Goal: Task Accomplishment & Management: Manage account settings

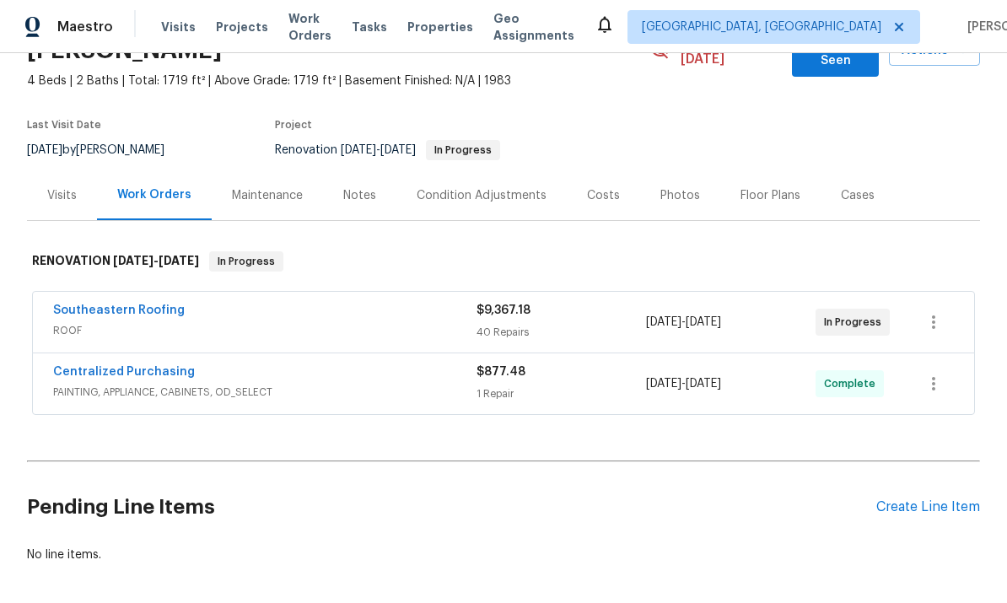
scroll to position [18, 0]
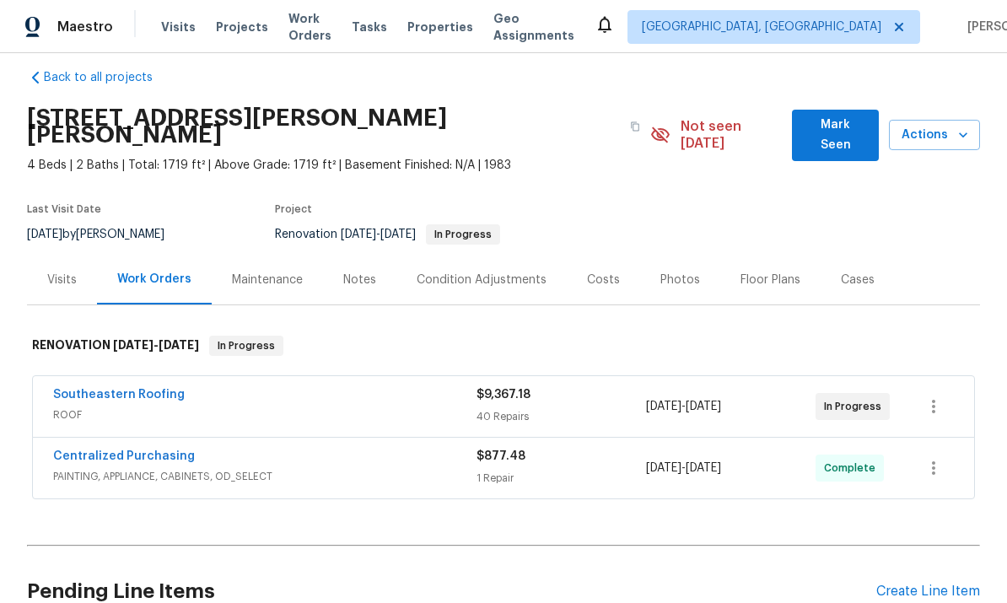
click at [501, 272] on div "Condition Adjustments" at bounding box center [482, 280] width 130 height 17
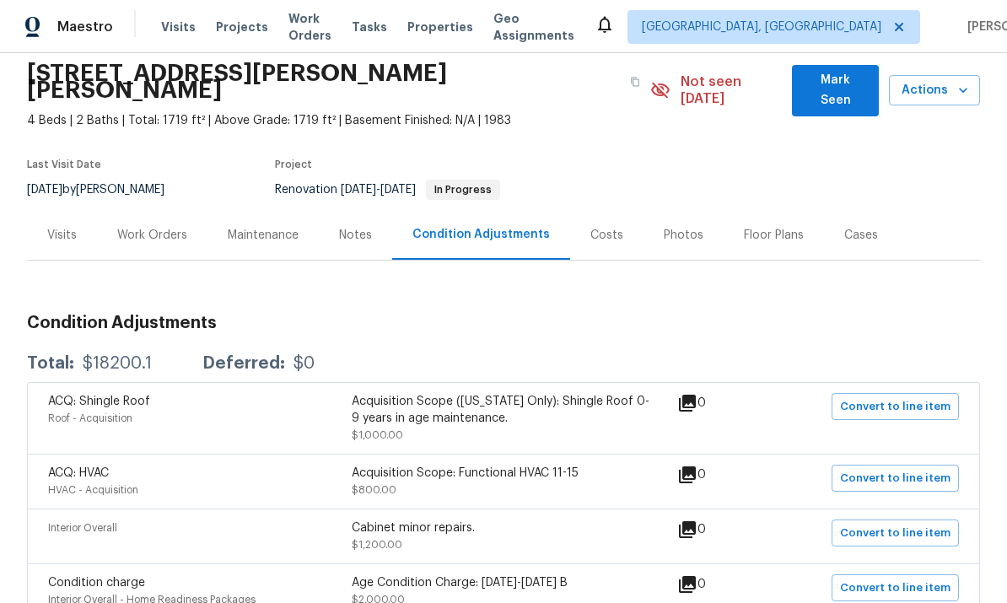
scroll to position [65, 0]
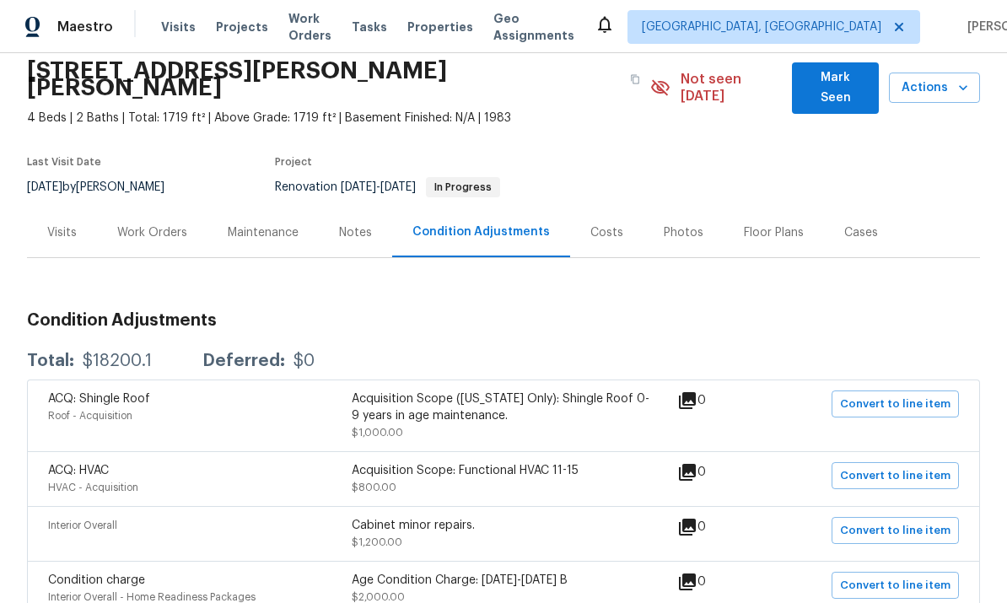
click at [595, 462] on div "Acquisition Scope: Functional HVAC 11-15" at bounding box center [504, 470] width 304 height 17
click at [891, 466] on span "Convert to line item" at bounding box center [895, 475] width 110 height 19
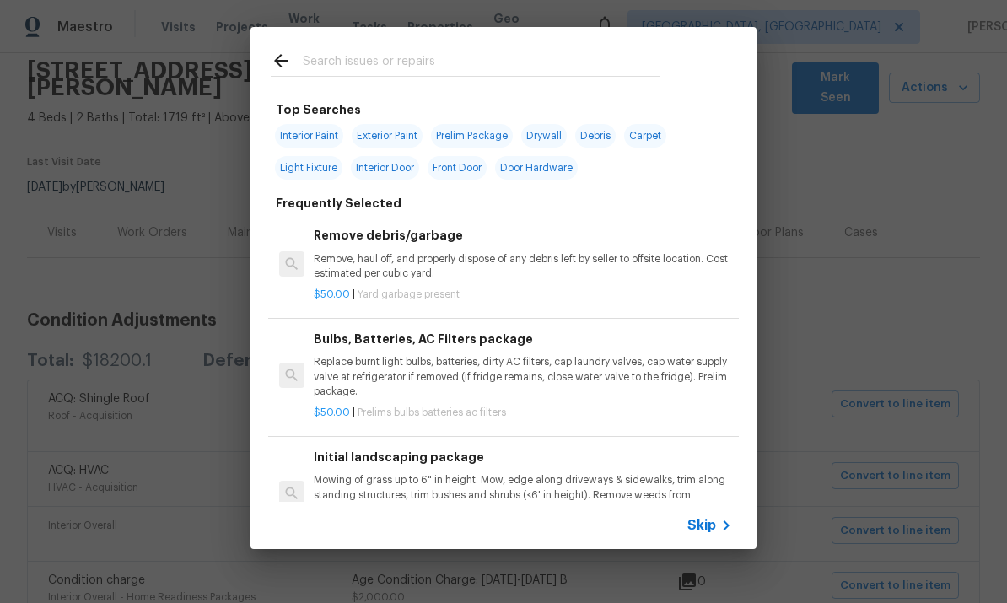
click at [577, 51] on input "text" at bounding box center [482, 63] width 358 height 25
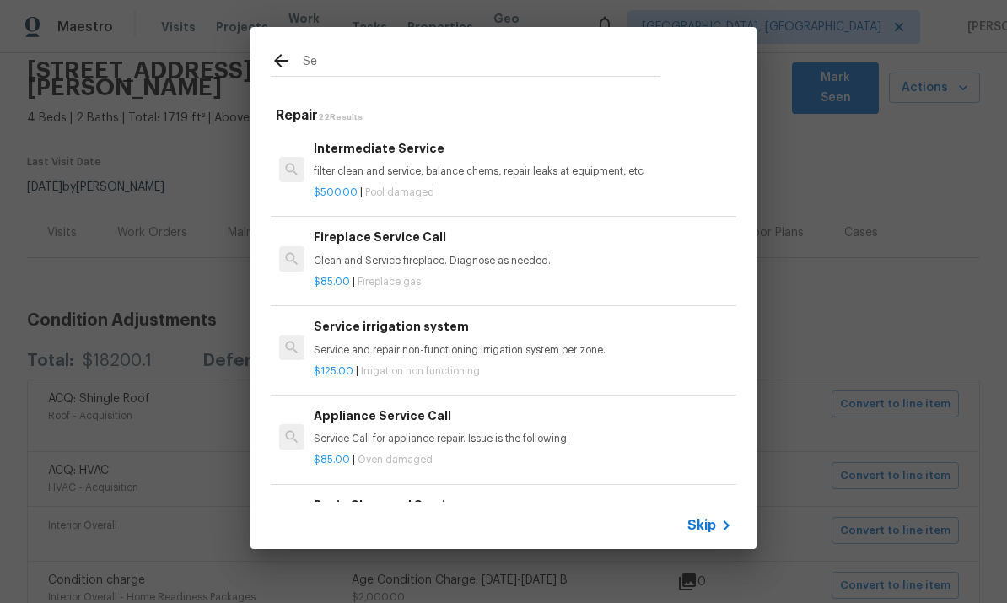
type input "S"
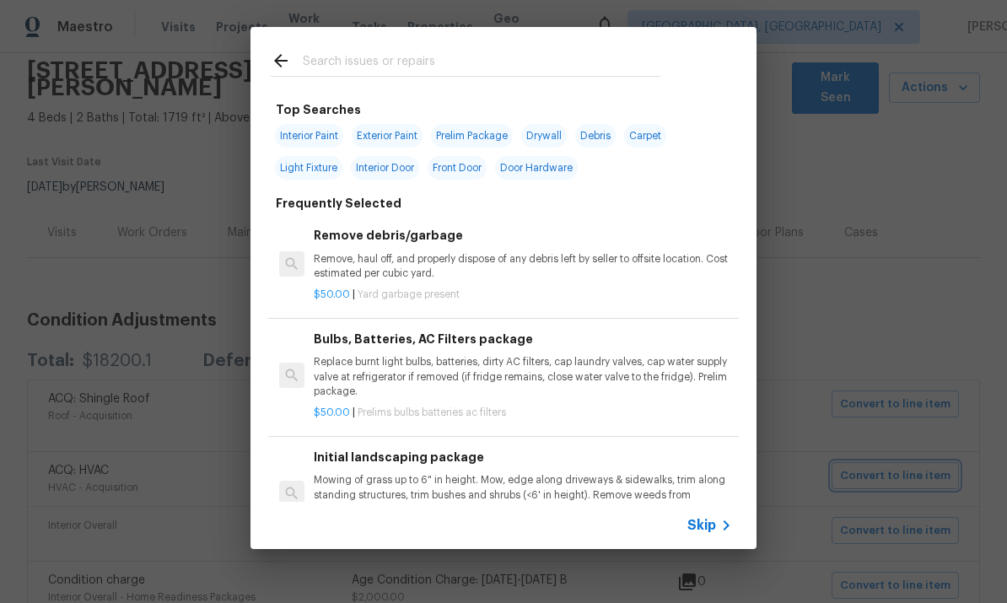
click at [27, 574] on div "Top Searches Interior Paint Exterior Paint Prelim Package Drywall Debris Carpet…" at bounding box center [503, 288] width 1007 height 576
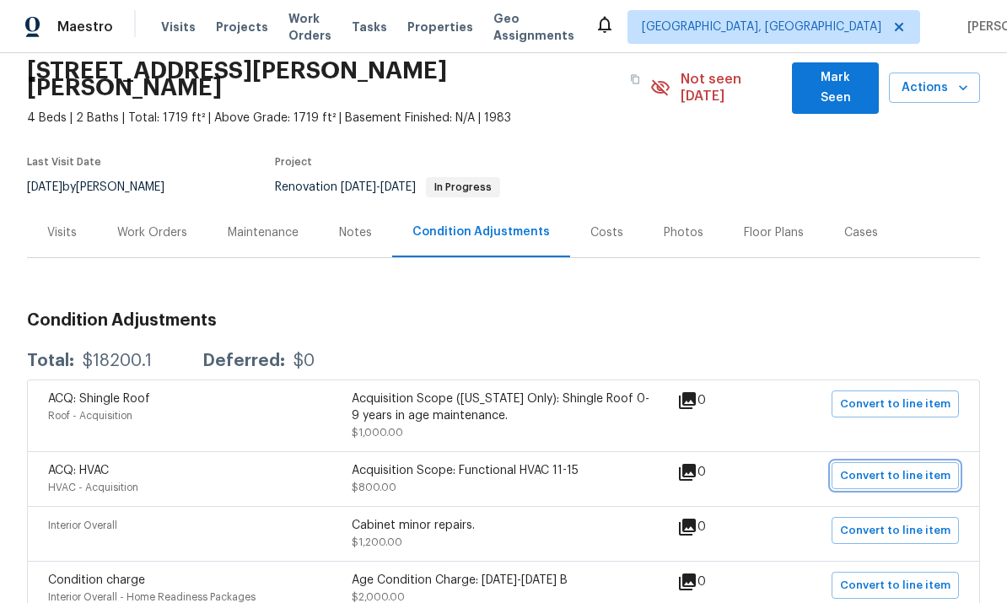
click at [901, 466] on span "Convert to line item" at bounding box center [895, 475] width 110 height 19
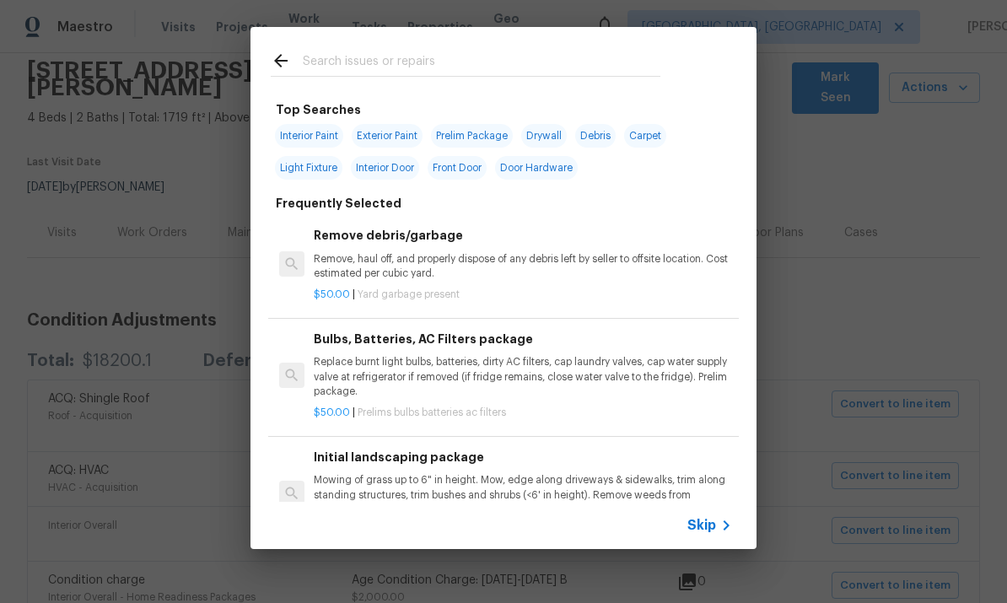
click at [705, 523] on span "Skip" at bounding box center [701, 525] width 29 height 17
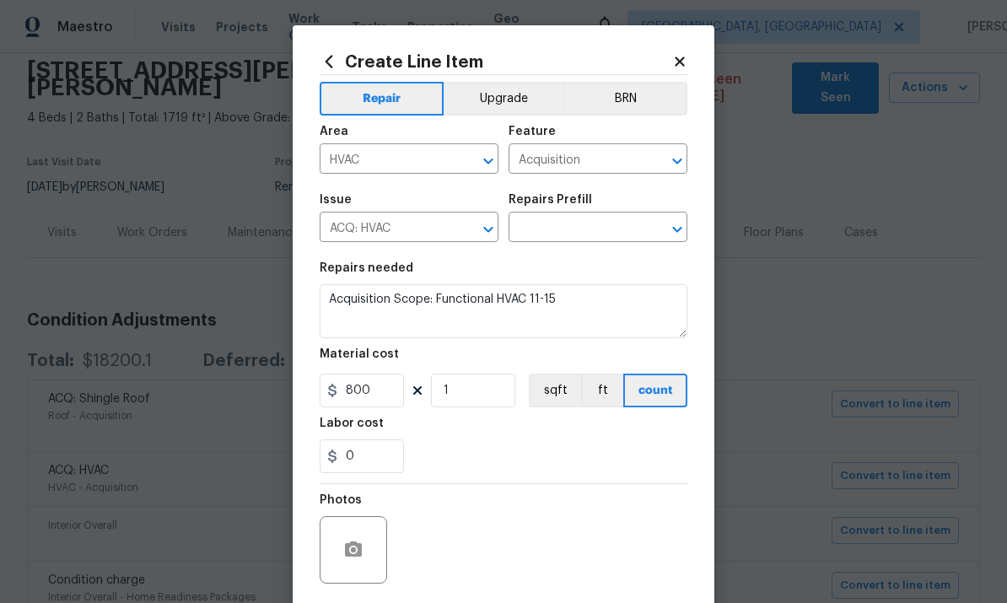
click at [587, 220] on input "text" at bounding box center [575, 229] width 132 height 26
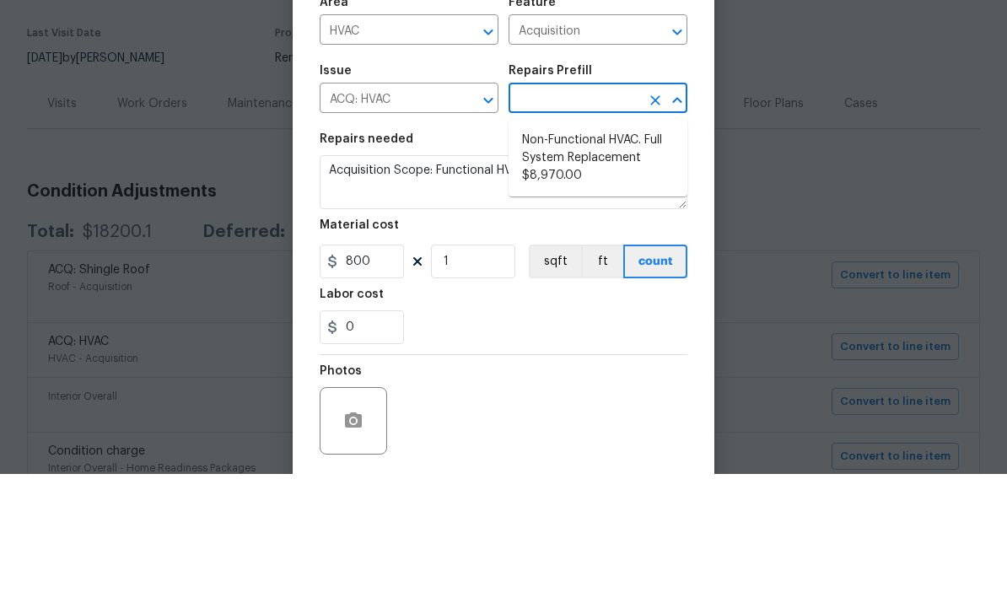
click at [442, 262] on div "Repairs needed" at bounding box center [504, 273] width 368 height 22
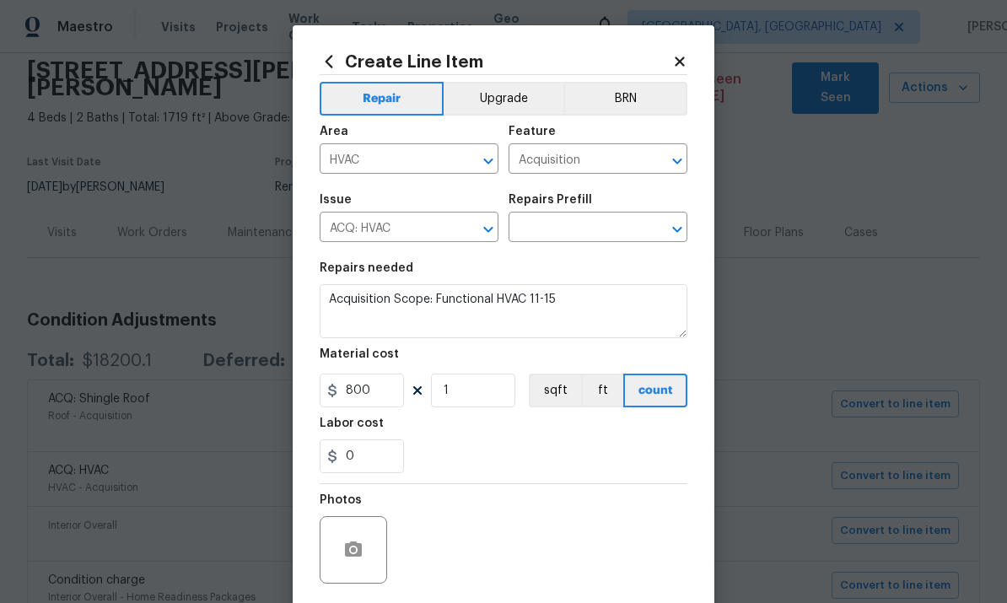
scroll to position [0, 0]
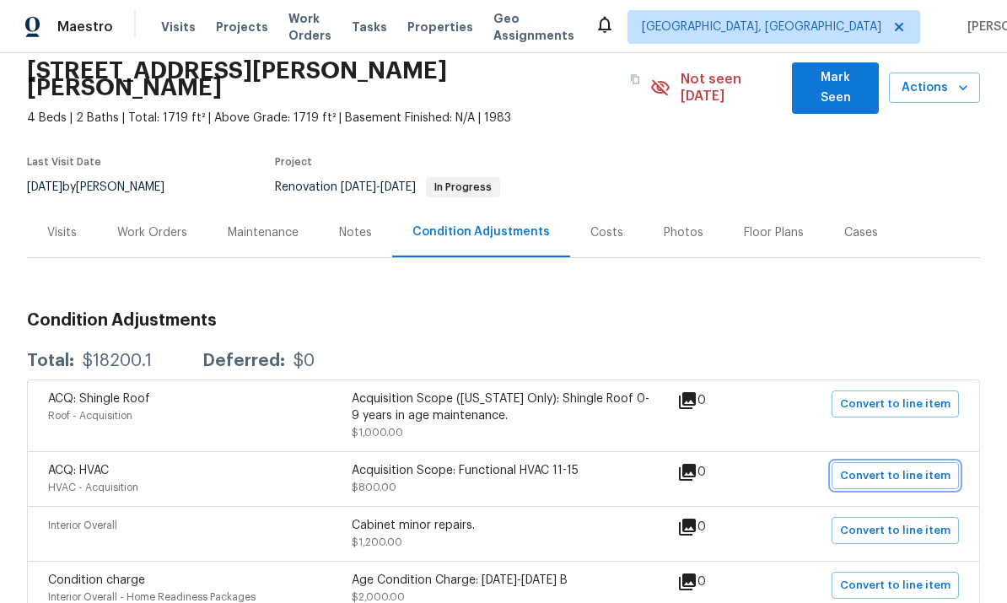
click at [913, 466] on span "Convert to line item" at bounding box center [895, 475] width 110 height 19
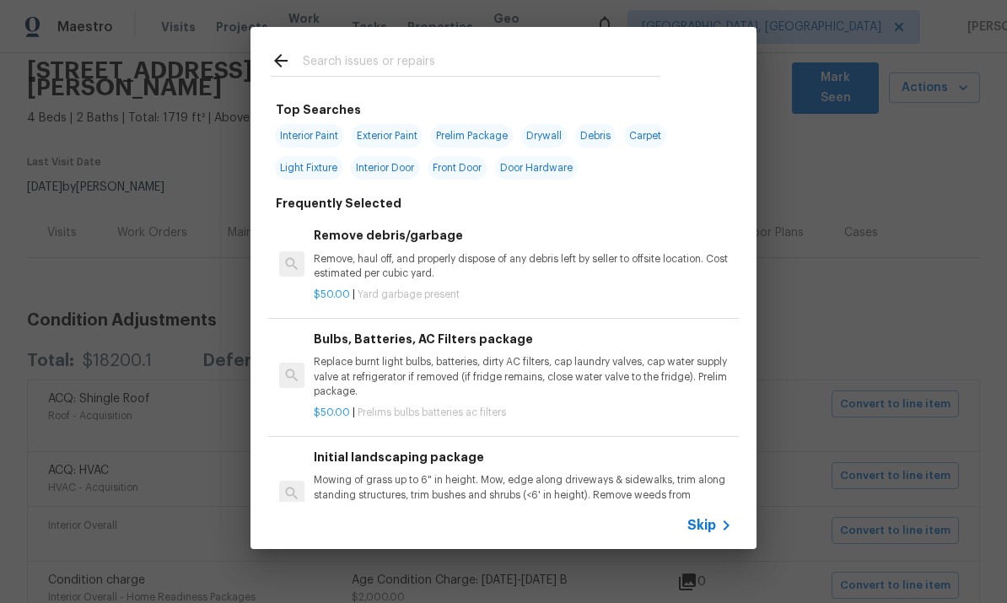
click at [518, 57] on input "text" at bounding box center [482, 63] width 358 height 25
click at [719, 511] on div "Skip" at bounding box center [503, 525] width 506 height 47
click at [690, 531] on span "Skip" at bounding box center [701, 525] width 29 height 17
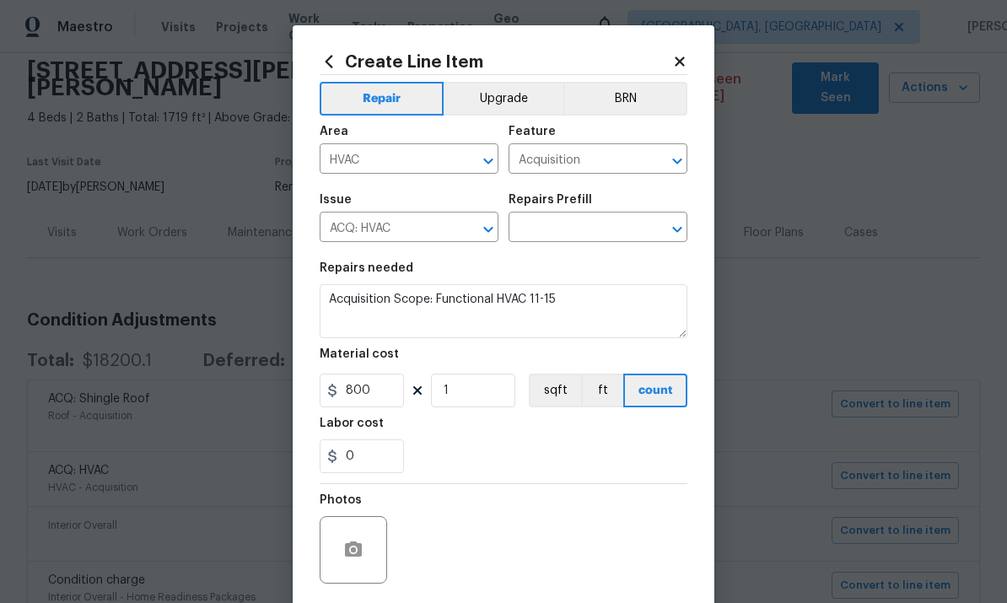
click at [636, 165] on input "Acquisition" at bounding box center [575, 161] width 132 height 26
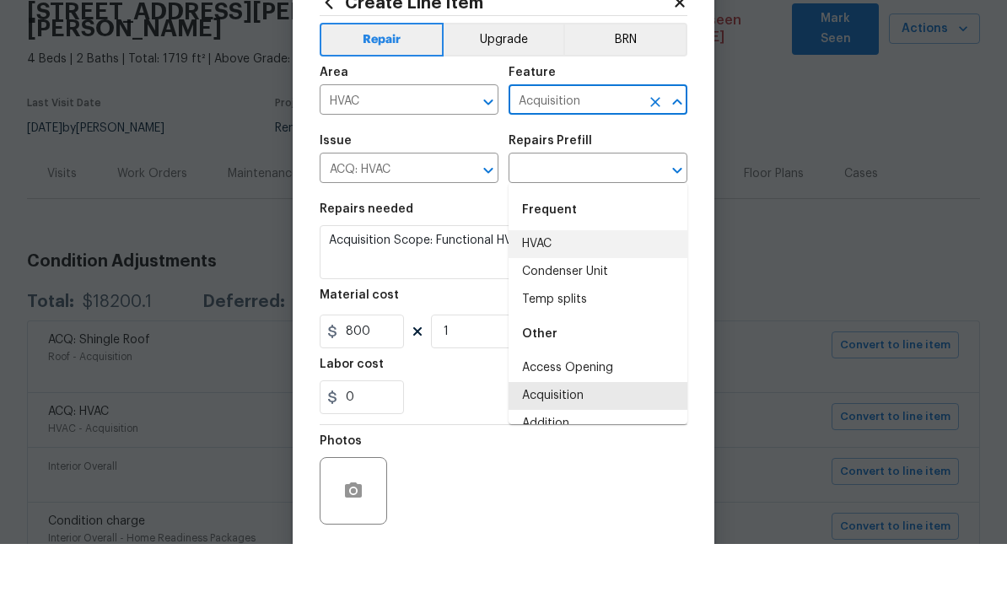
click at [557, 289] on li "HVAC" at bounding box center [598, 303] width 179 height 28
type input "HVAC"
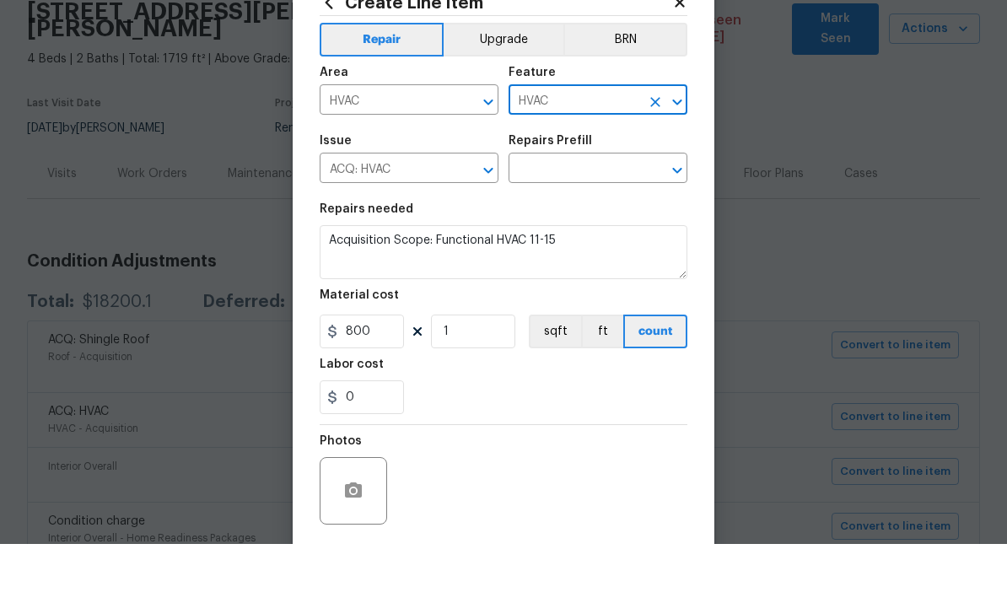
click at [460, 221] on icon "Clear" at bounding box center [466, 229] width 17 height 17
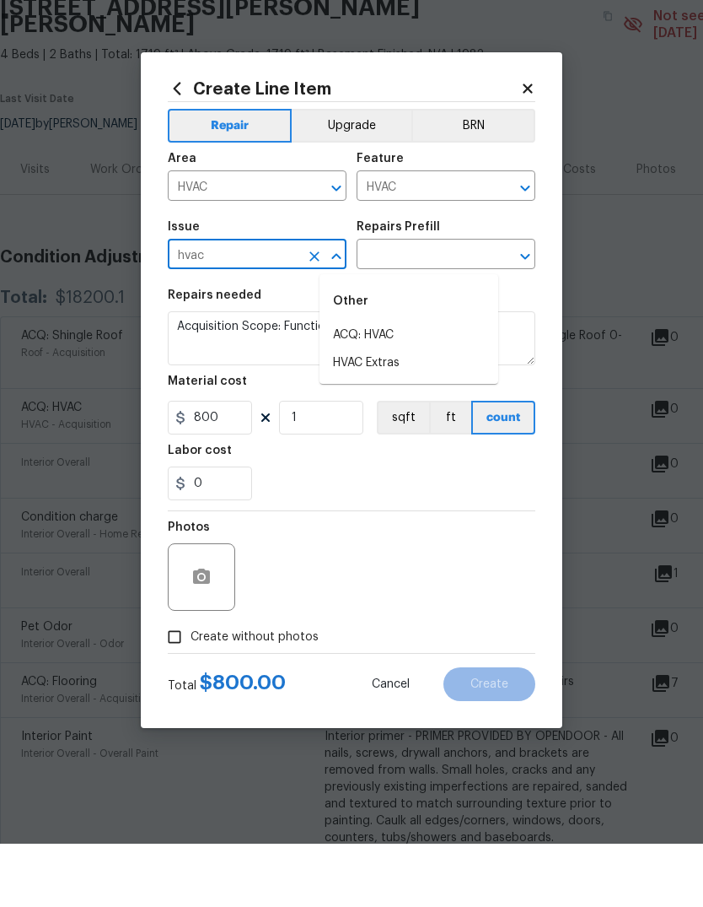
click at [400, 412] on li "HVAC Extras" at bounding box center [409, 426] width 179 height 28
type input "HVAC Extras"
click at [428, 306] on input "text" at bounding box center [423, 319] width 132 height 26
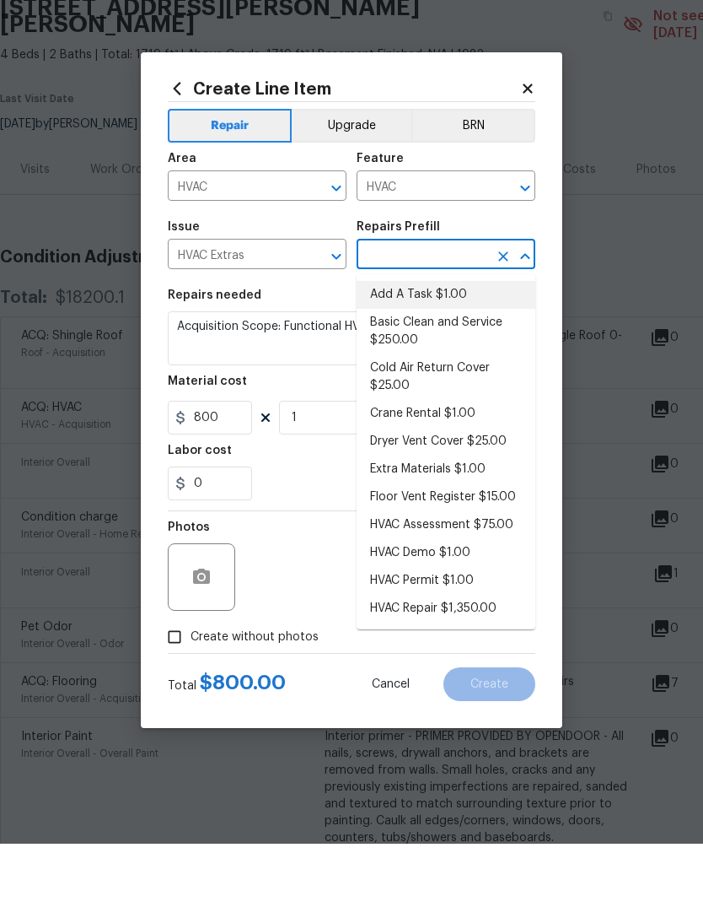
click at [452, 344] on li "Add A Task $1.00" at bounding box center [446, 358] width 179 height 28
type input "Add A Task $1.00"
type textarea "HPM to detail"
type input "Add A Task $1.00"
type input "1"
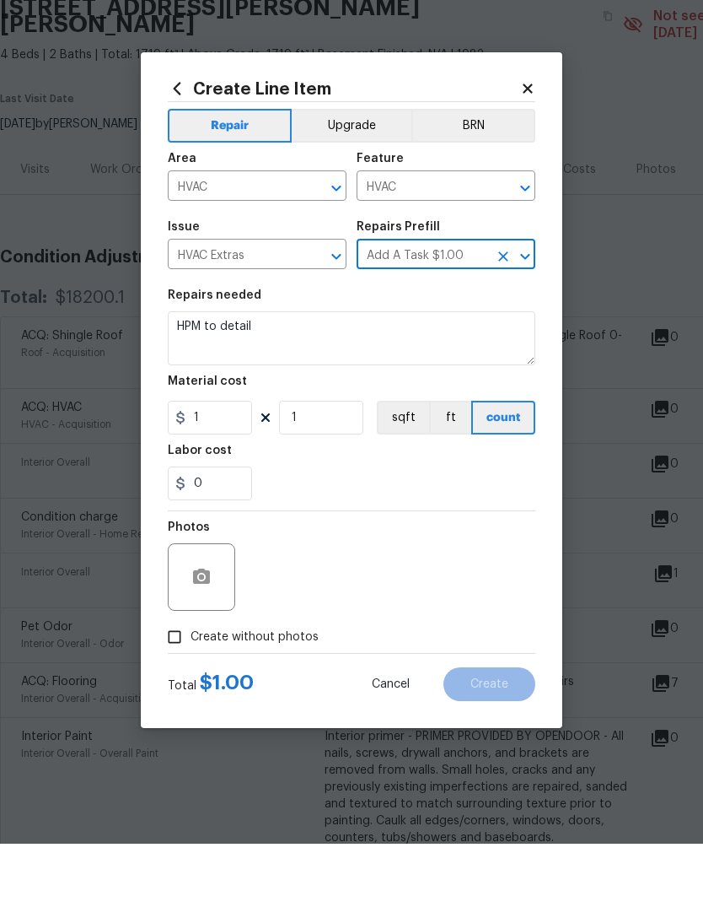
click at [517, 310] on icon "Open" at bounding box center [525, 320] width 20 height 20
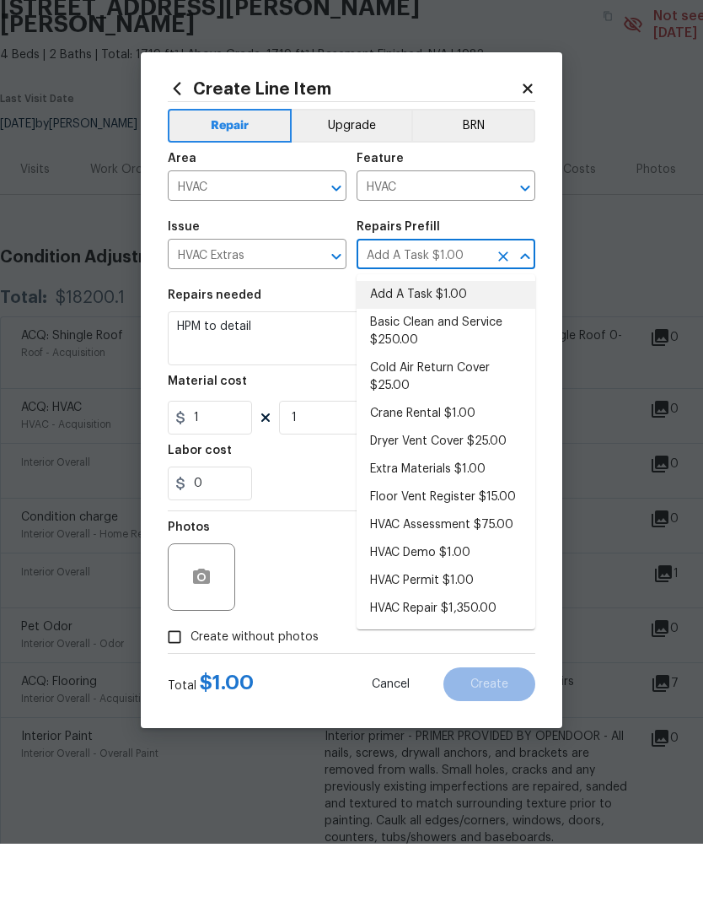
click at [459, 372] on li "Basic Clean and Service $250.00" at bounding box center [446, 395] width 179 height 46
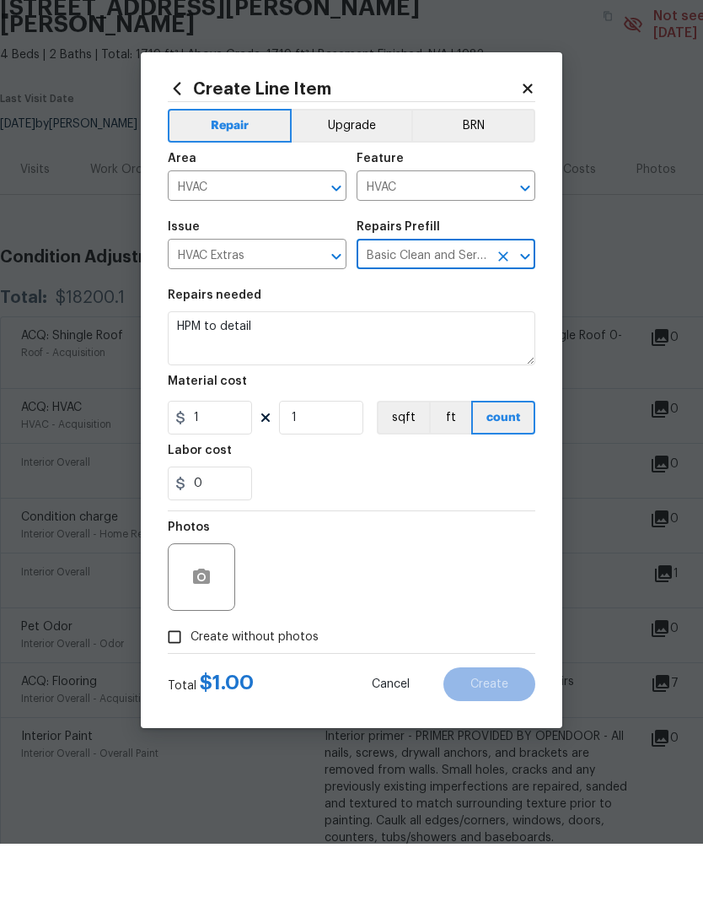
type input "Add A Task $1.00"
type textarea "General Service HVAC system including: cleaning condenser and evaporator coils,…"
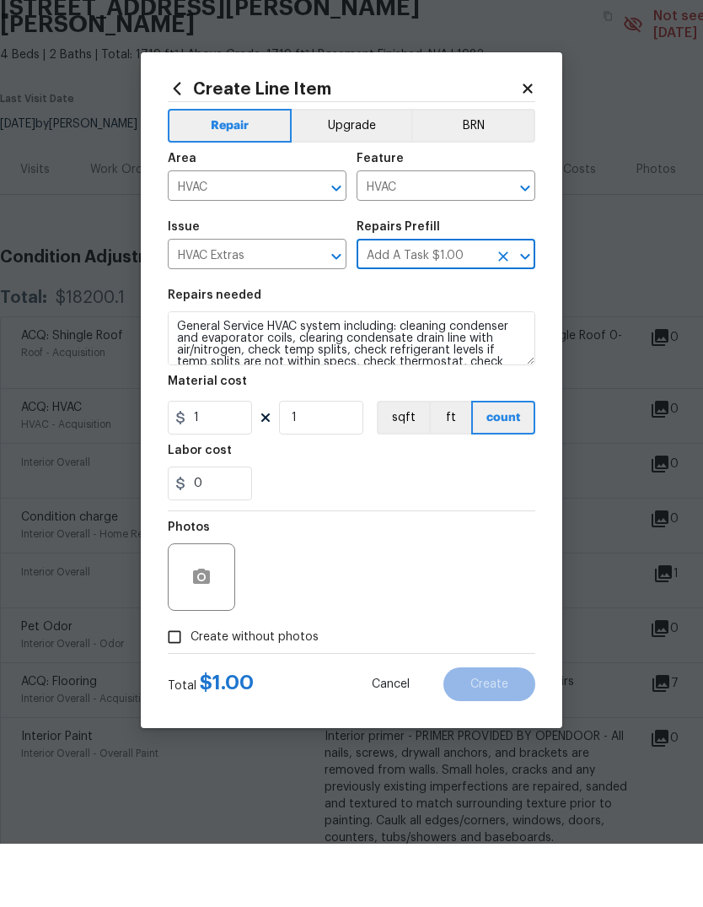
type input "Basic Clean and Service $250.00"
type input "250"
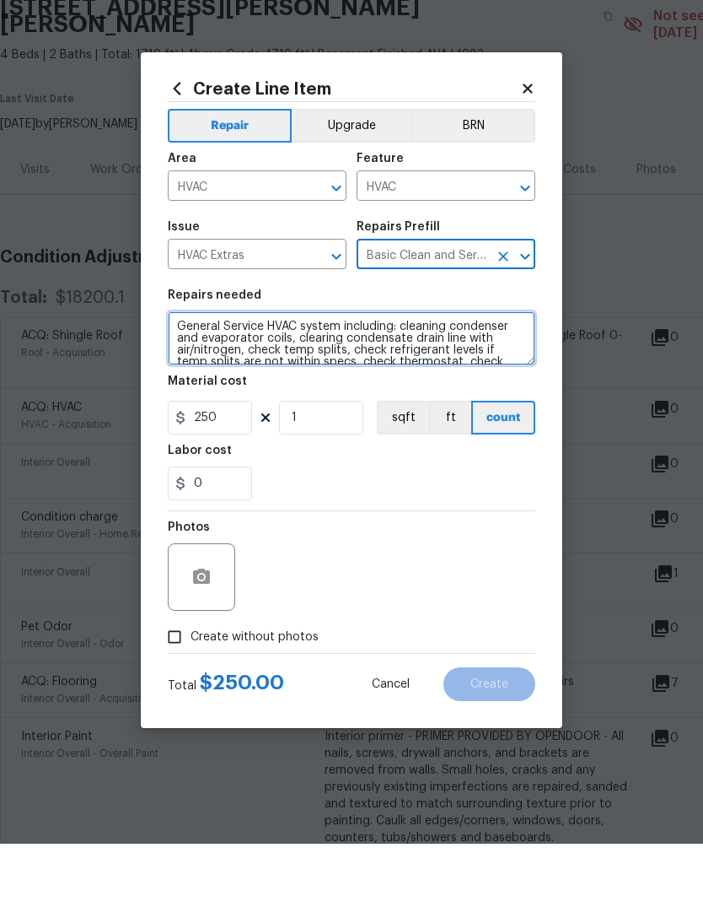
click at [176, 374] on textarea "General Service HVAC system including: cleaning condenser and evaporator coils,…" at bounding box center [352, 401] width 368 height 54
click at [197, 374] on textarea "General Service HVAC system including: cleaning condenser and evaporator coils,…" at bounding box center [352, 401] width 368 height 54
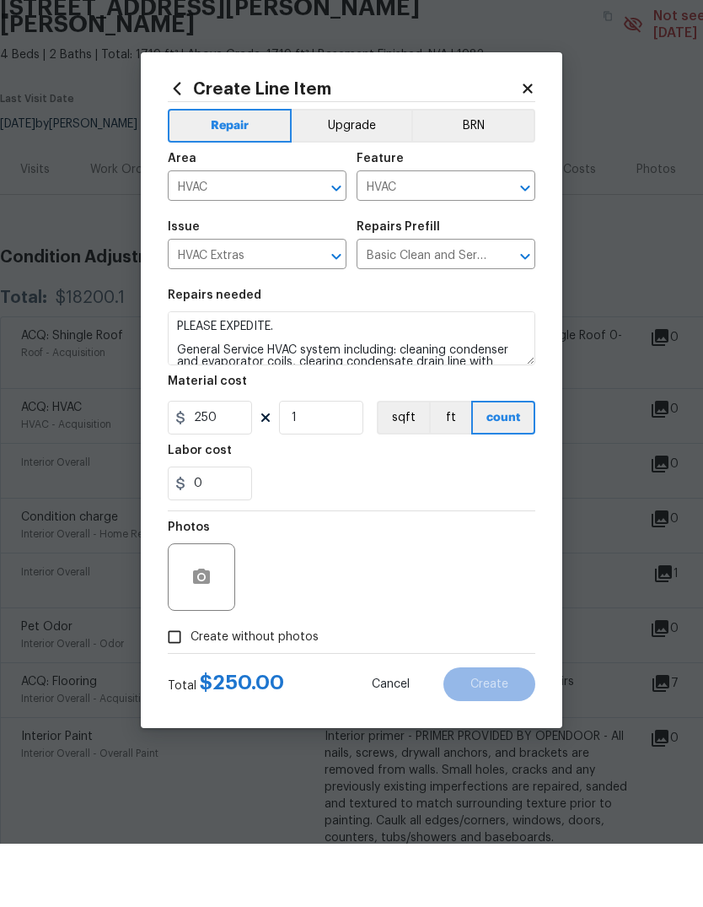
scroll to position [63, 0]
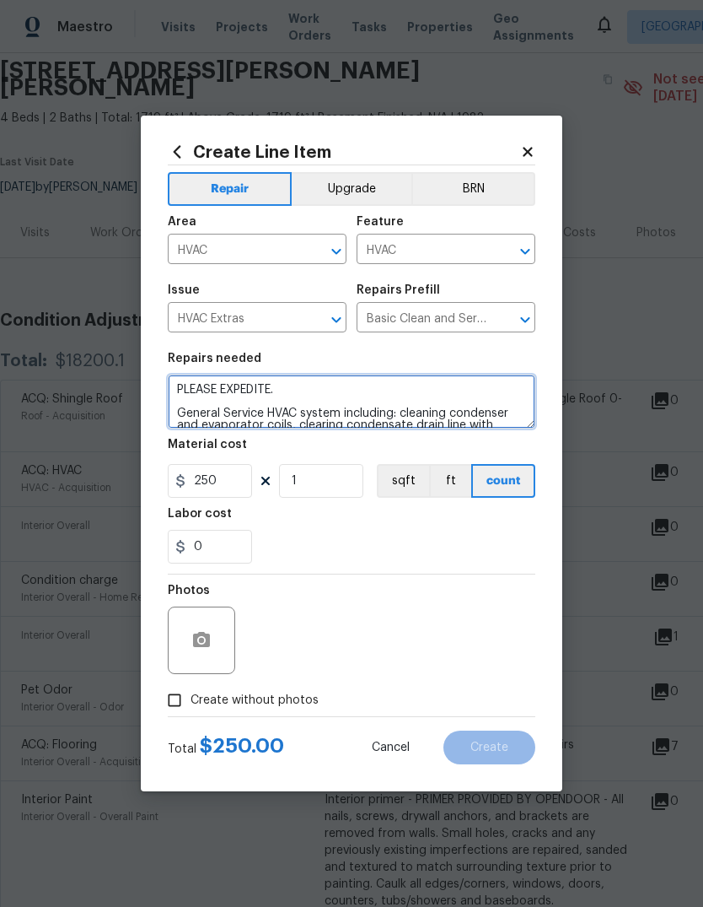
type textarea "PLEASE EXPEDITE. General Service HVAC system including: cleaning condenser and …"
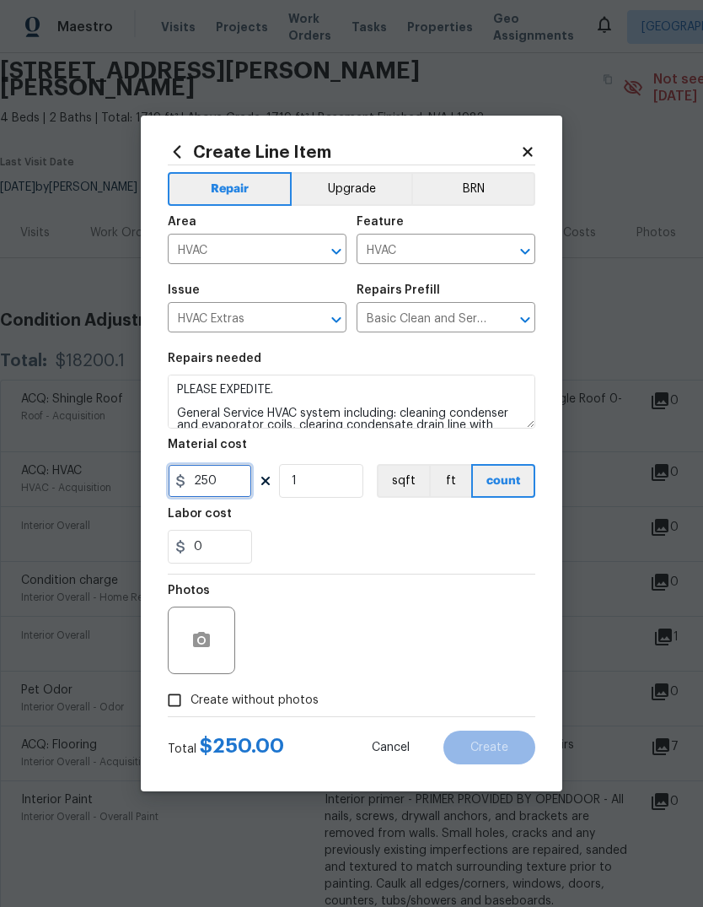
click at [223, 477] on input "250" at bounding box center [210, 481] width 84 height 34
type input "0"
click at [220, 487] on input "250" at bounding box center [210, 481] width 84 height 34
type input "300"
click at [325, 493] on section "Repairs needed PLEASE EXPEDITE. General Service HVAC system including: cleaning…" at bounding box center [352, 457] width 368 height 231
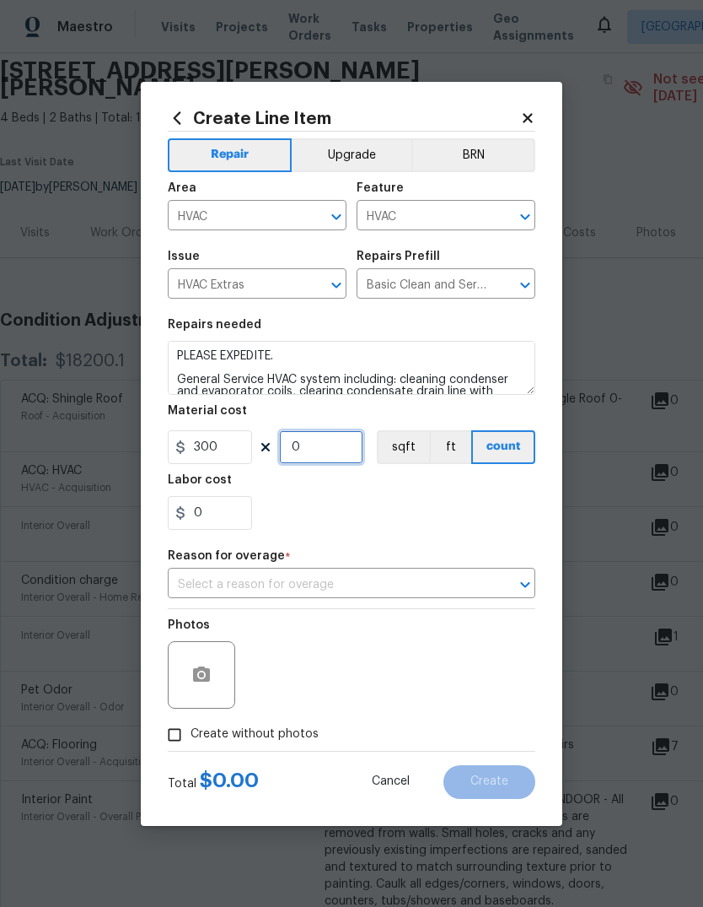
type input "1"
click at [417, 596] on input "text" at bounding box center [328, 585] width 320 height 26
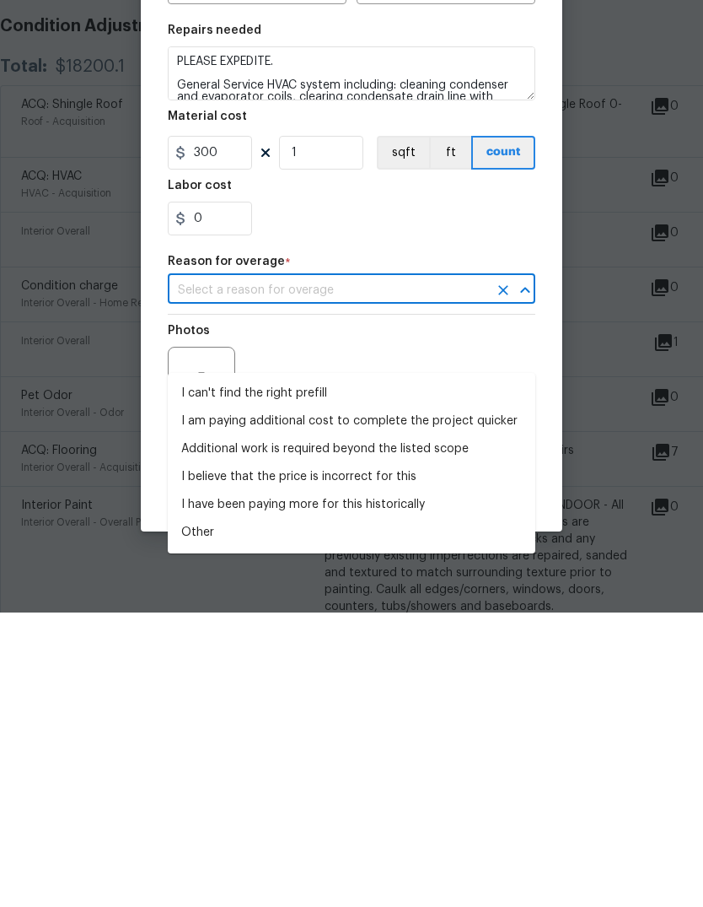
click at [382, 602] on li "Additional work is required beyond the listed scope" at bounding box center [352, 744] width 368 height 28
type input "Additional work is required beyond the listed scope"
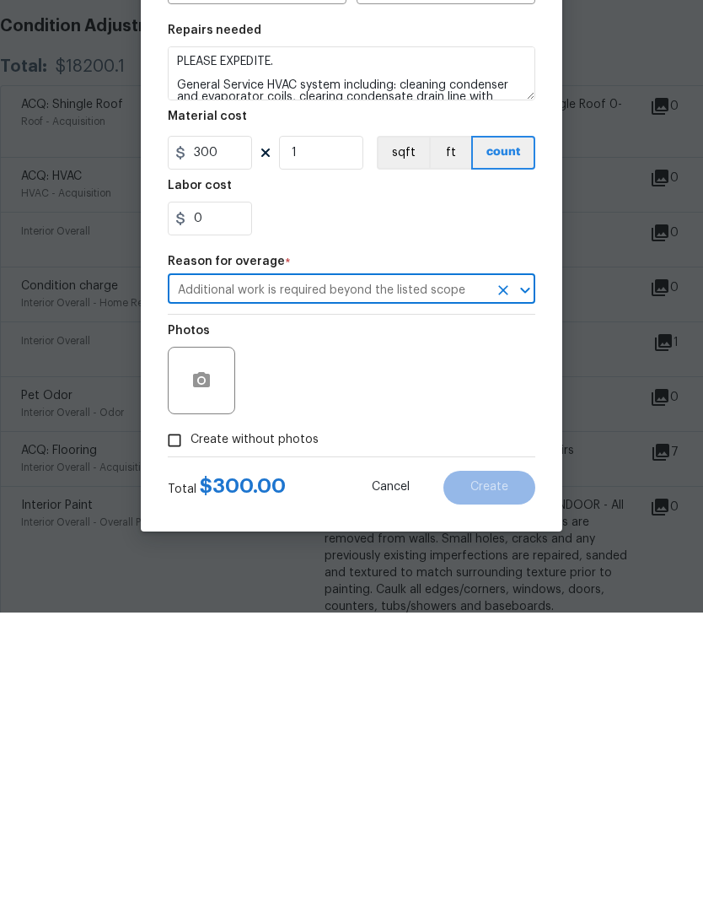
click at [273, 602] on span "Create without photos" at bounding box center [255, 734] width 128 height 18
click at [191, 602] on input "Create without photos" at bounding box center [175, 735] width 32 height 32
checkbox input "true"
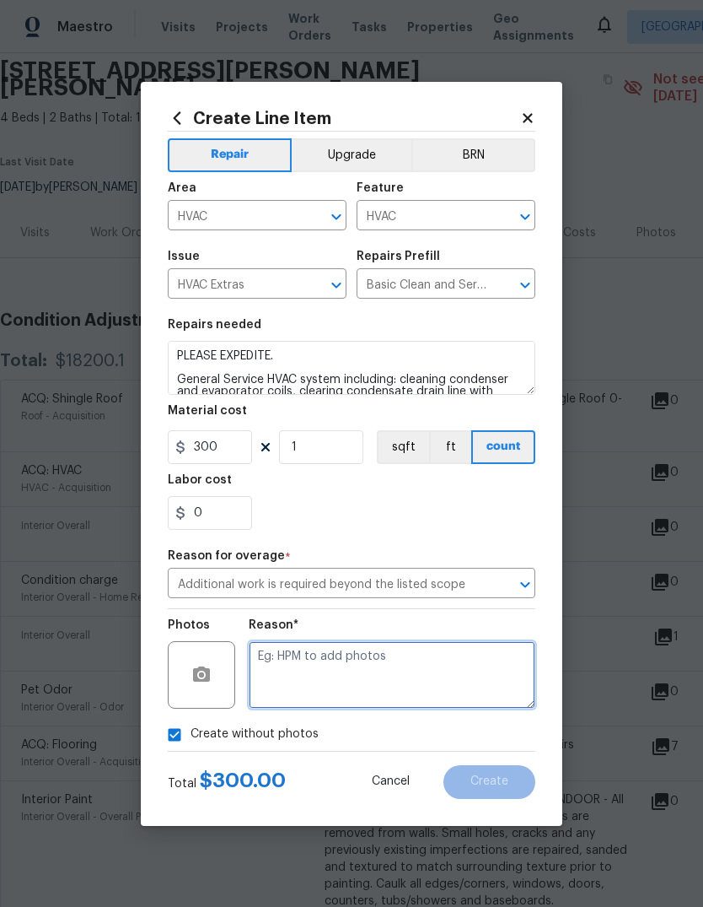
click at [333, 602] on textarea at bounding box center [392, 674] width 287 height 67
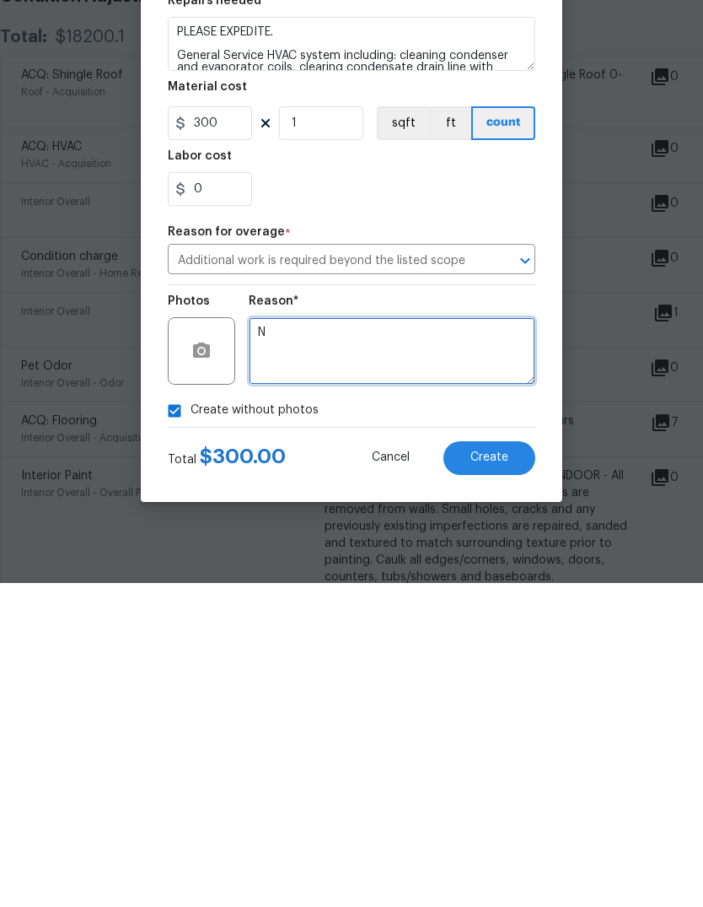
type textarea "N"
click at [484, 602] on span "Create" at bounding box center [490, 781] width 38 height 13
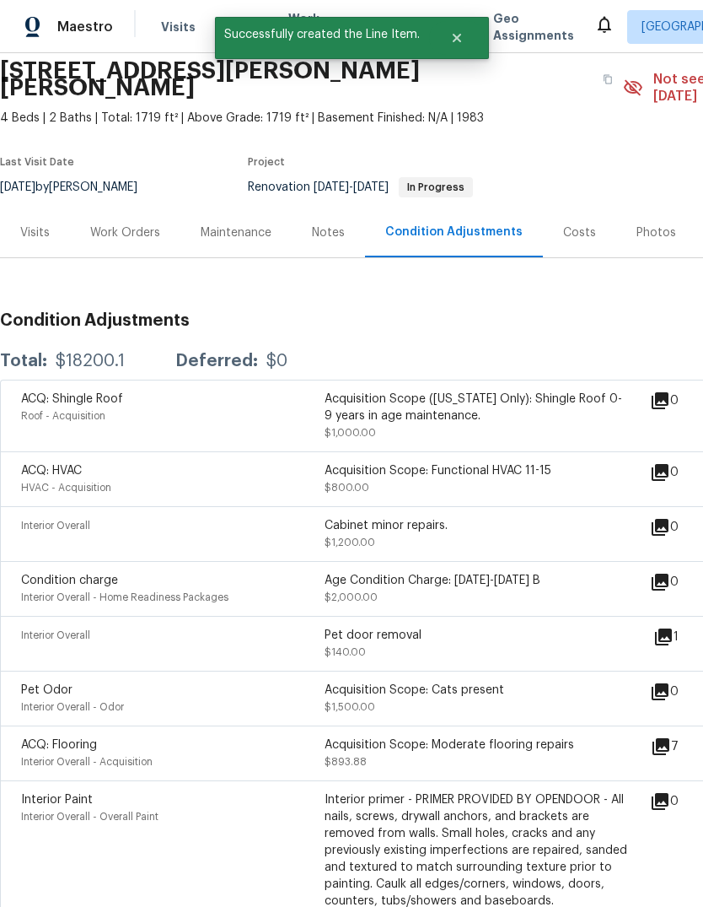
click at [130, 207] on div "Work Orders" at bounding box center [125, 232] width 110 height 50
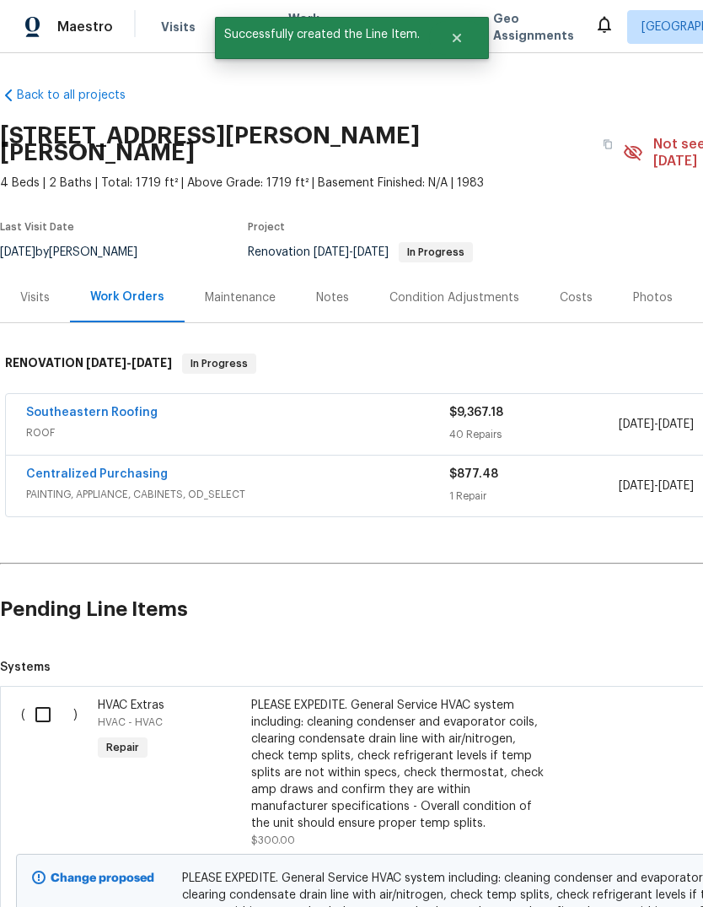
click at [46, 602] on input "checkbox" at bounding box center [49, 714] width 48 height 35
checkbox input "true"
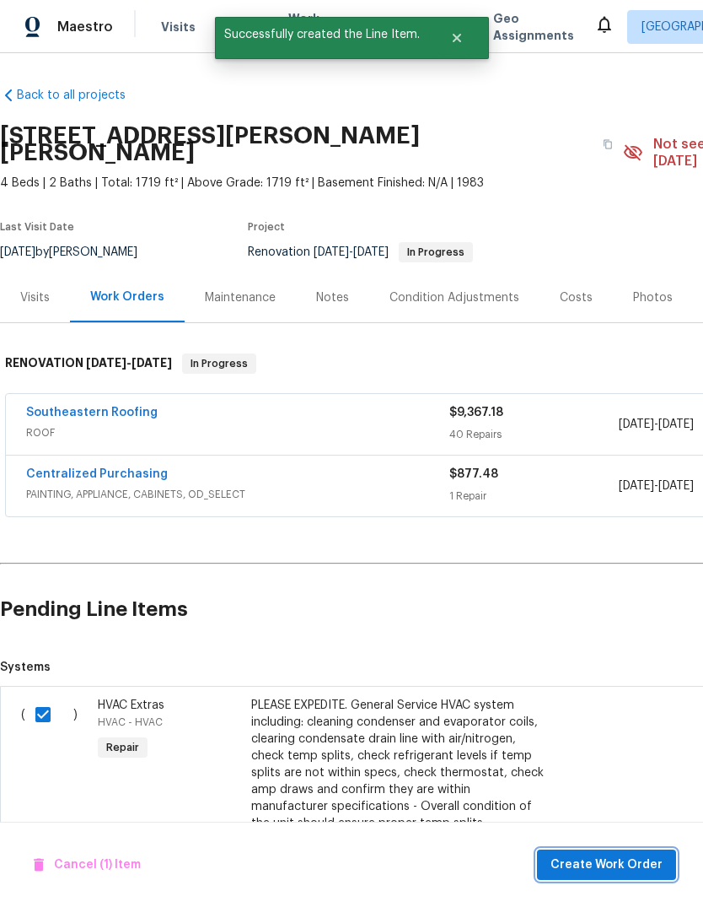
click at [632, 602] on span "Create Work Order" at bounding box center [607, 864] width 112 height 21
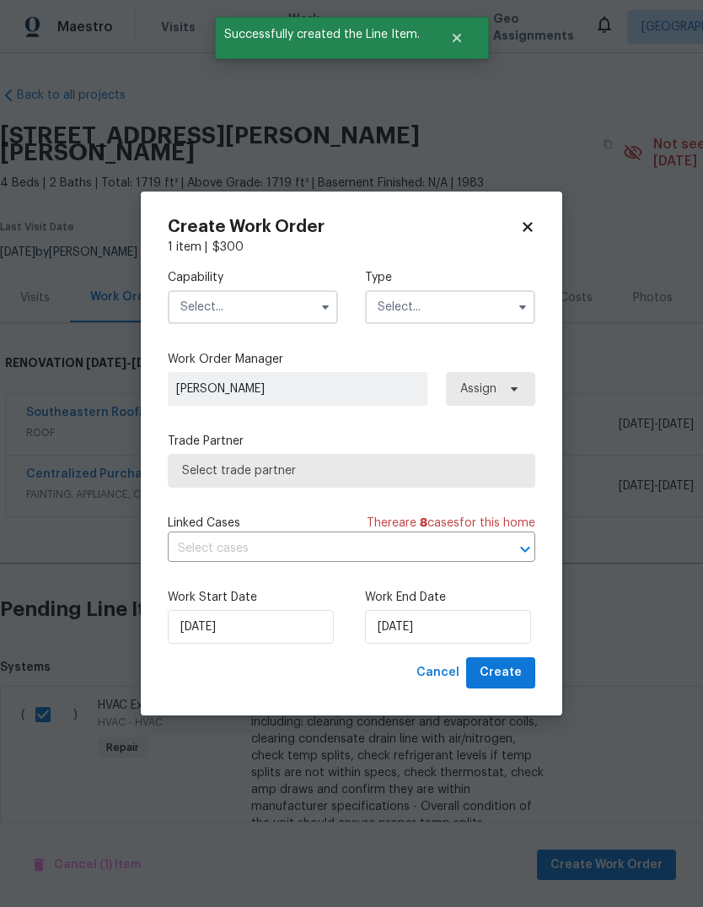
click at [223, 297] on input "text" at bounding box center [253, 307] width 170 height 34
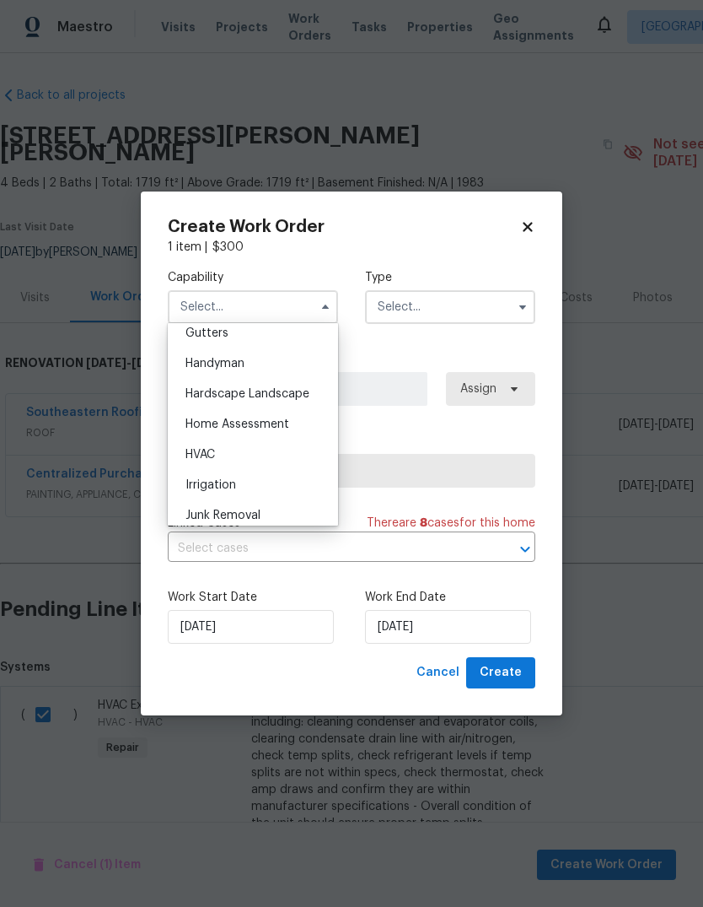
scroll to position [908, 0]
click at [187, 455] on span "HVAC" at bounding box center [201, 453] width 30 height 12
type input "HVAC"
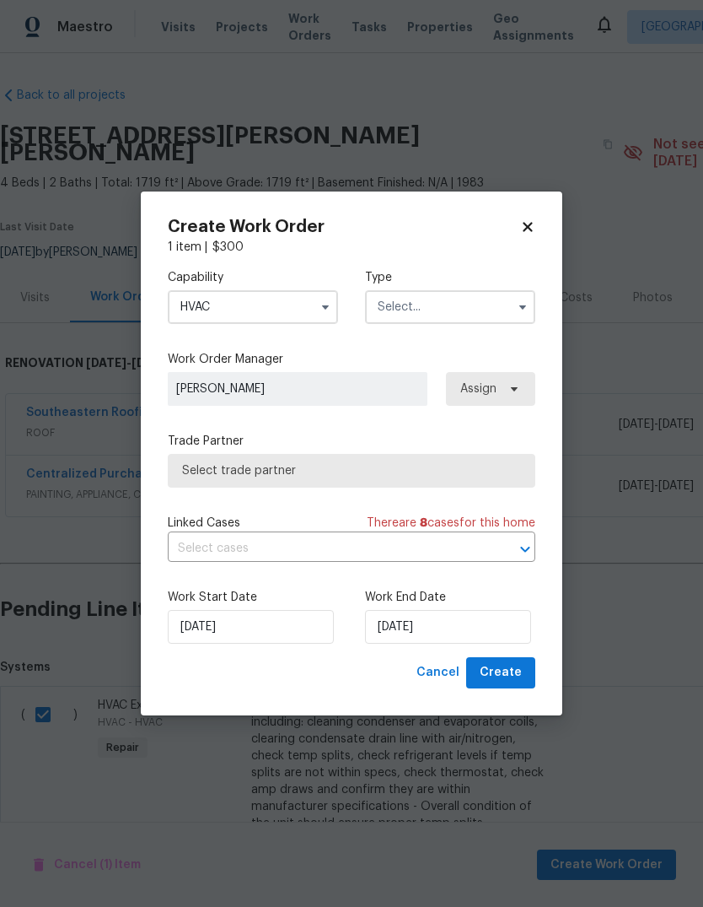
click at [455, 312] on input "text" at bounding box center [450, 307] width 170 height 34
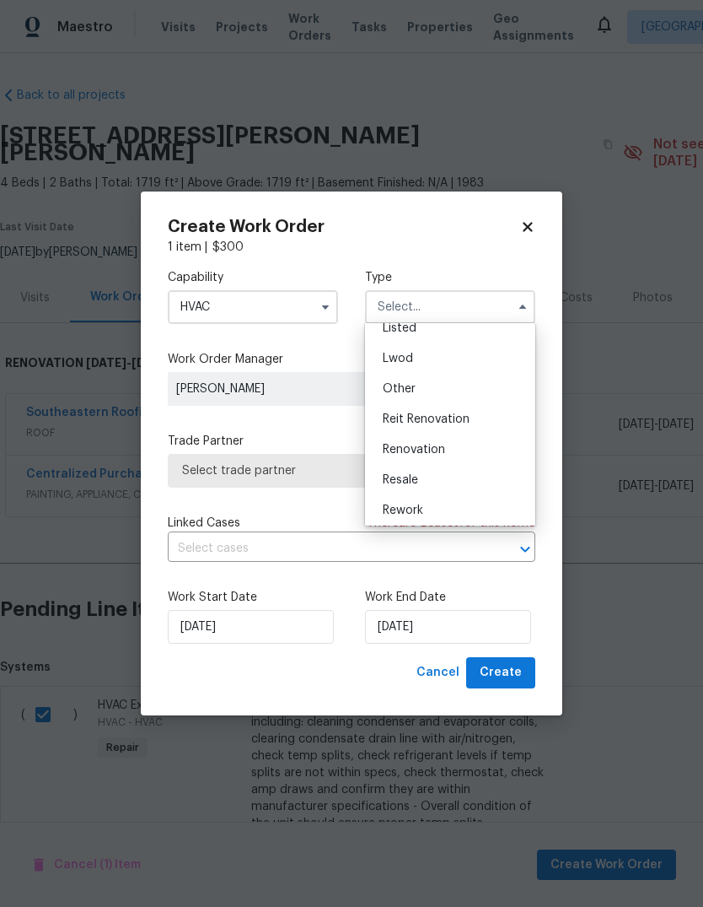
scroll to position [165, 0]
click at [457, 460] on div "Renovation" at bounding box center [450, 450] width 162 height 30
type input "Renovation"
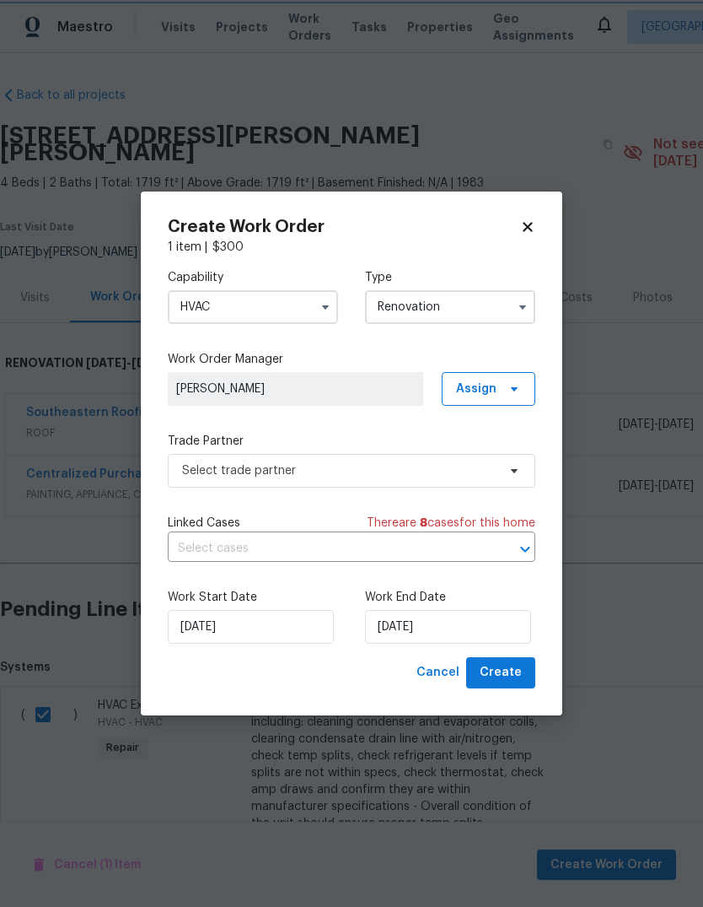
scroll to position [0, 0]
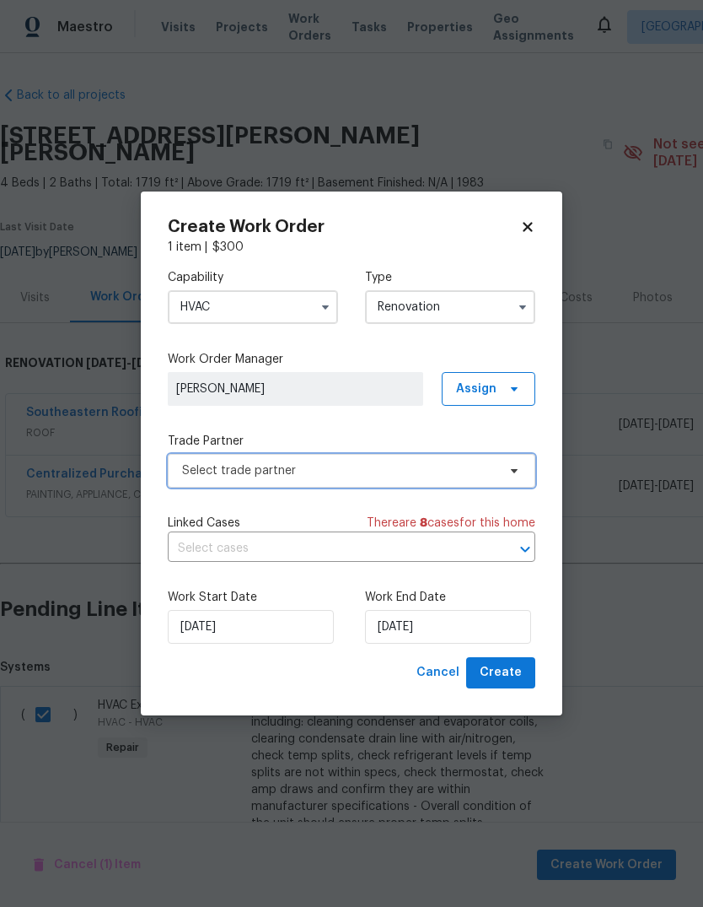
click at [472, 465] on span "Select trade partner" at bounding box center [339, 470] width 315 height 17
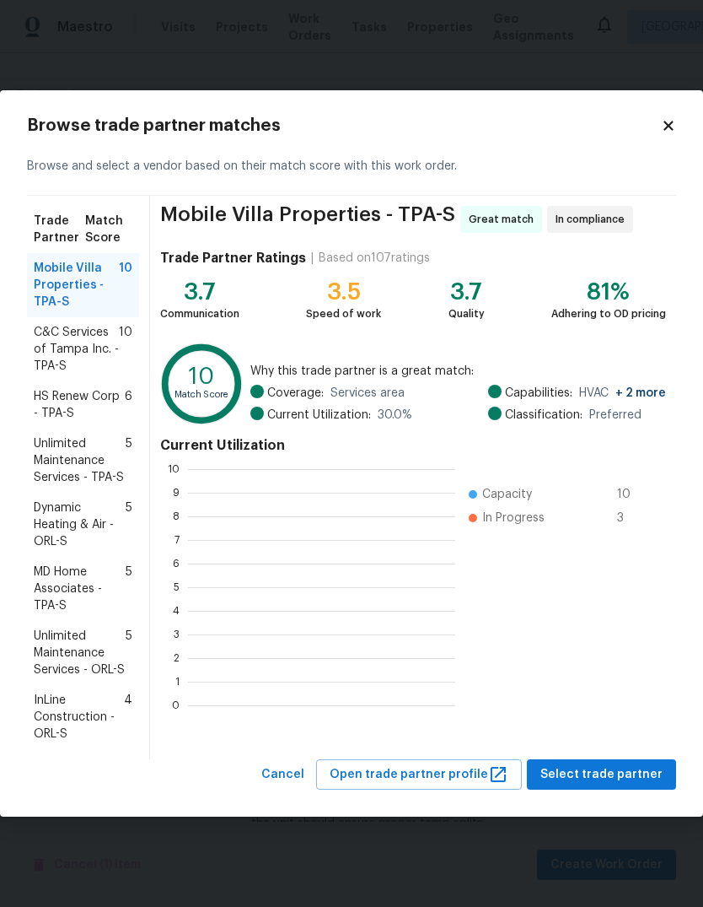
scroll to position [2, 2]
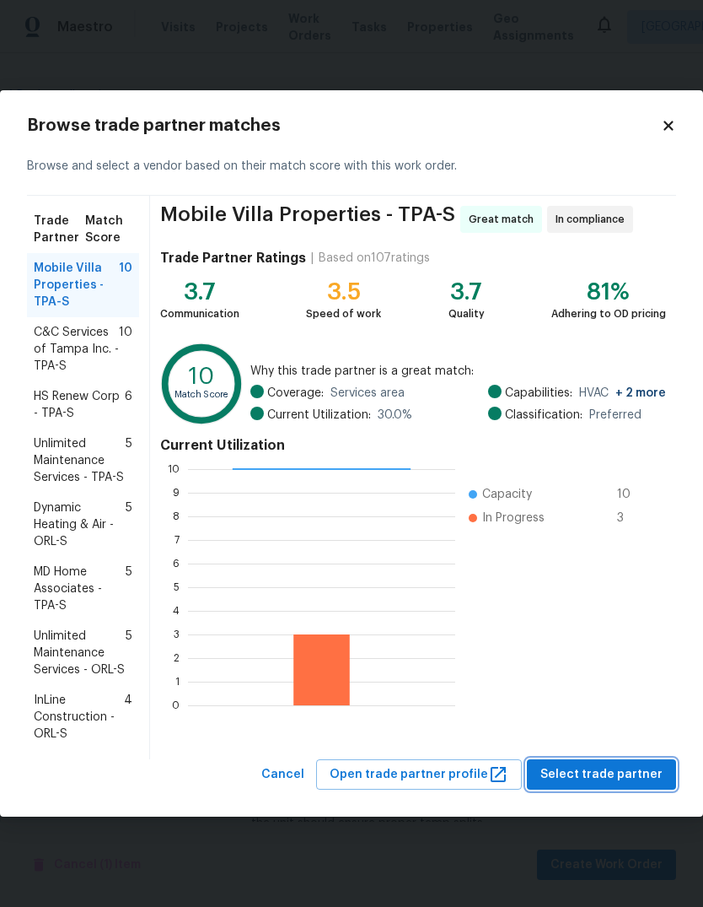
click at [626, 602] on span "Select trade partner" at bounding box center [602, 774] width 122 height 21
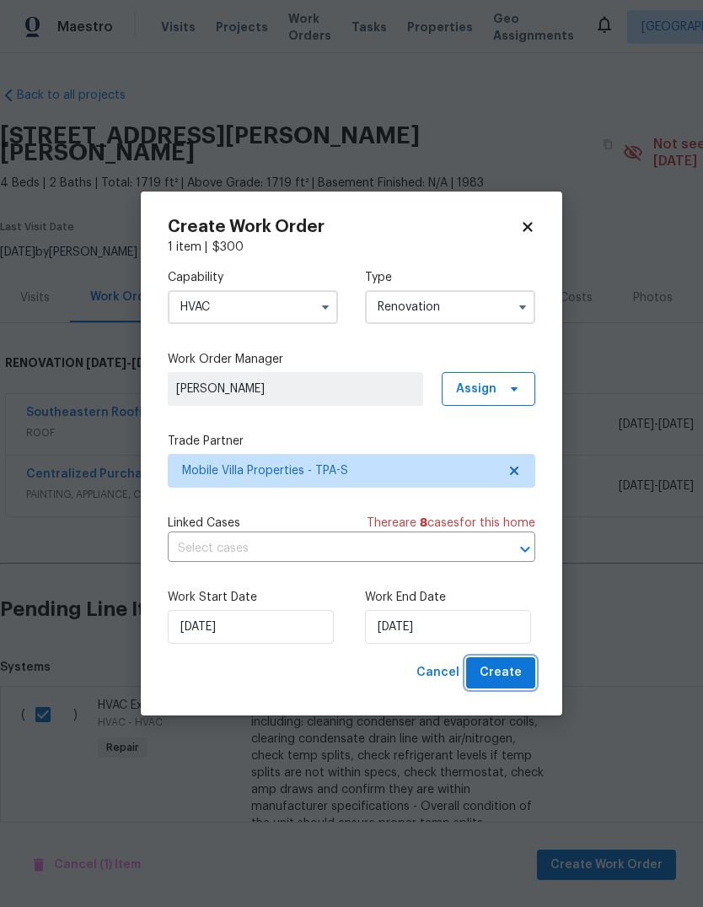
click at [503, 602] on span "Create" at bounding box center [501, 672] width 42 height 21
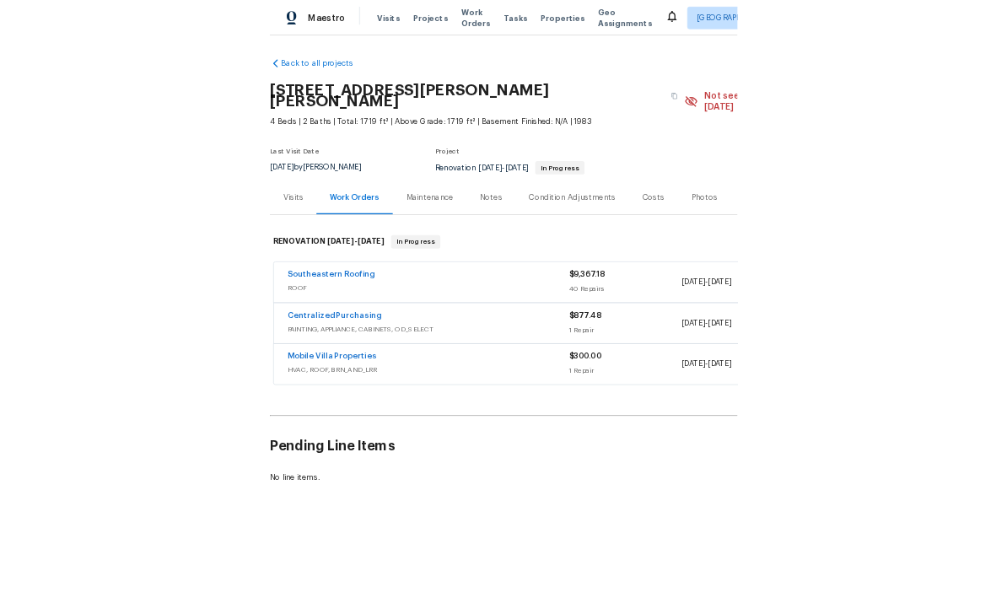
scroll to position [0, 0]
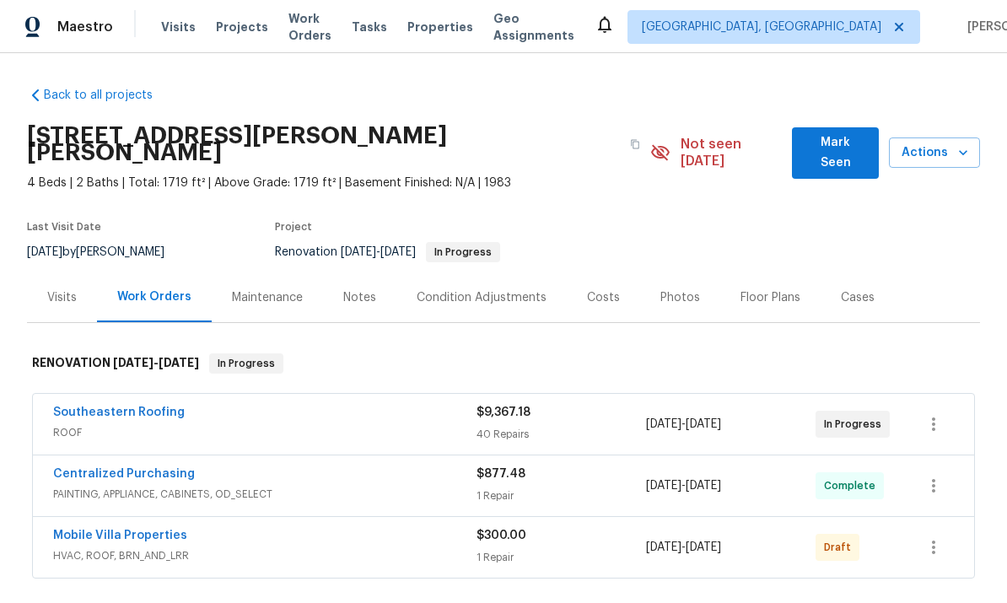
click at [96, 530] on link "Mobile Villa Properties" at bounding box center [120, 536] width 134 height 12
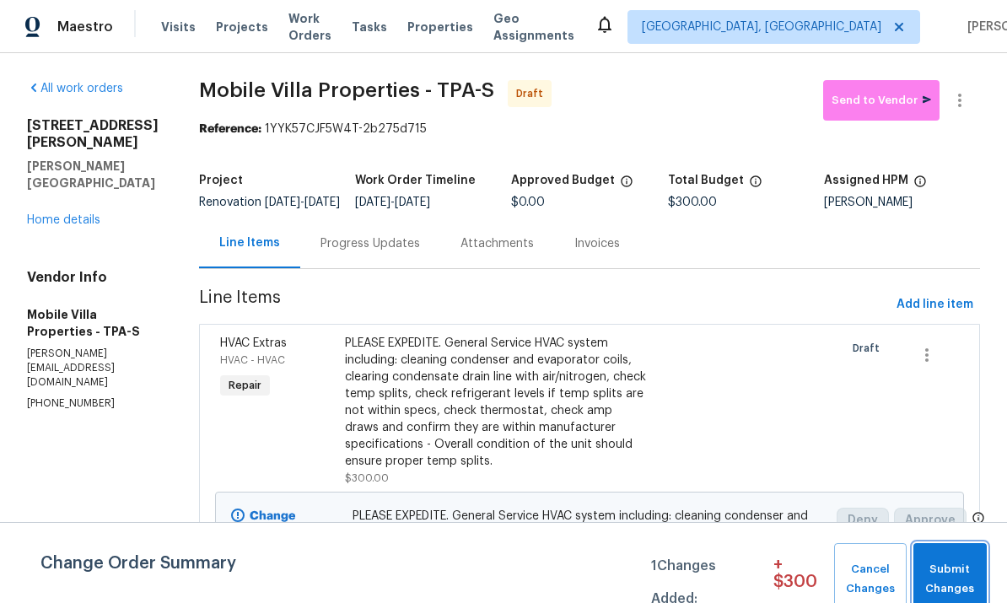
click at [957, 558] on button "Submit Changes" at bounding box center [949, 579] width 73 height 73
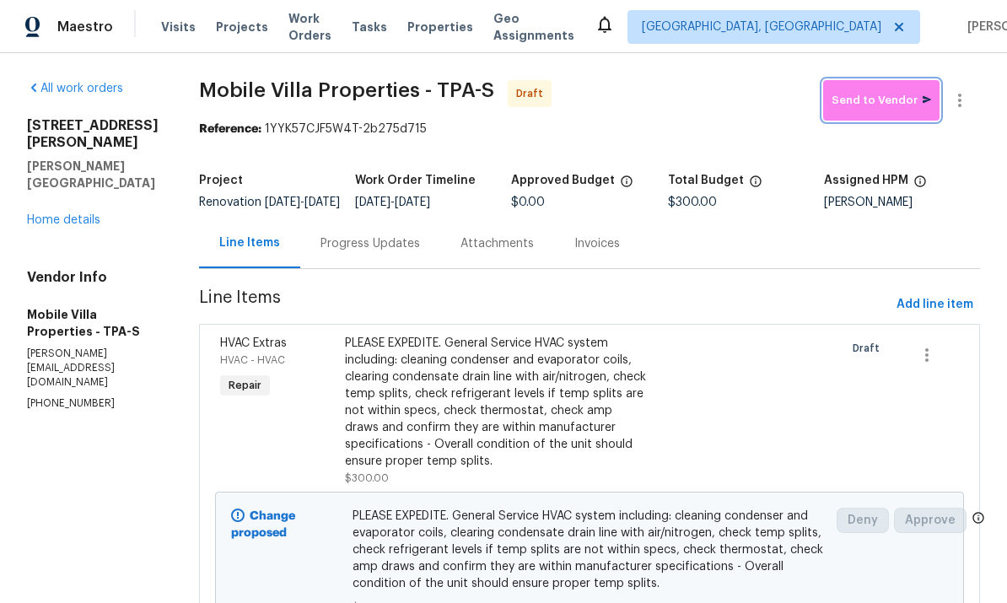
click at [880, 100] on span "Send to Vendor" at bounding box center [882, 100] width 100 height 19
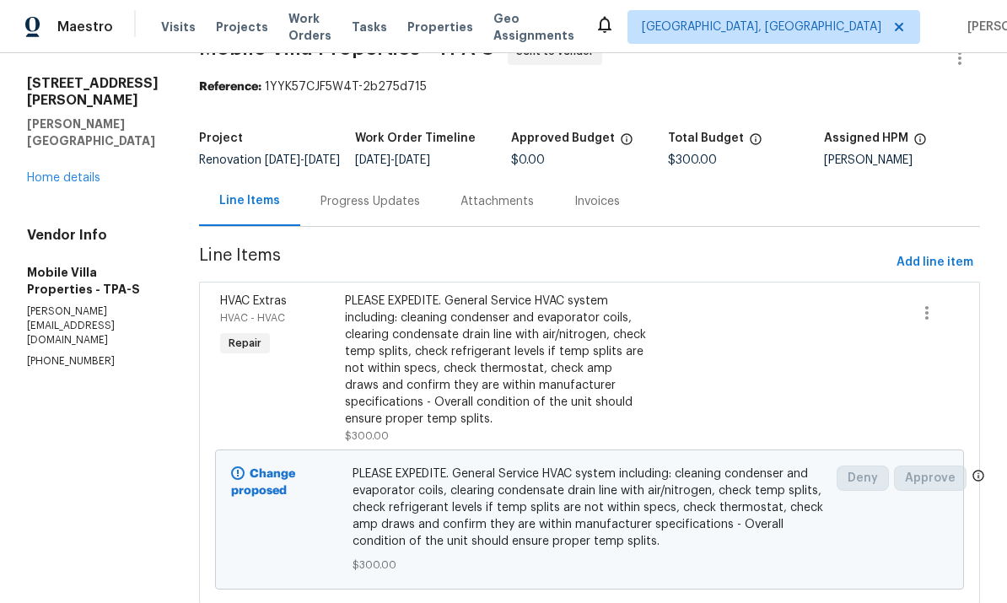
scroll to position [41, 0]
click at [66, 211] on div "All work orders 513 Sandy Creek Dr Brandon, FL 33511 Home details Vendor Info M…" at bounding box center [93, 204] width 132 height 331
click at [66, 185] on link "Home details" at bounding box center [63, 179] width 73 height 12
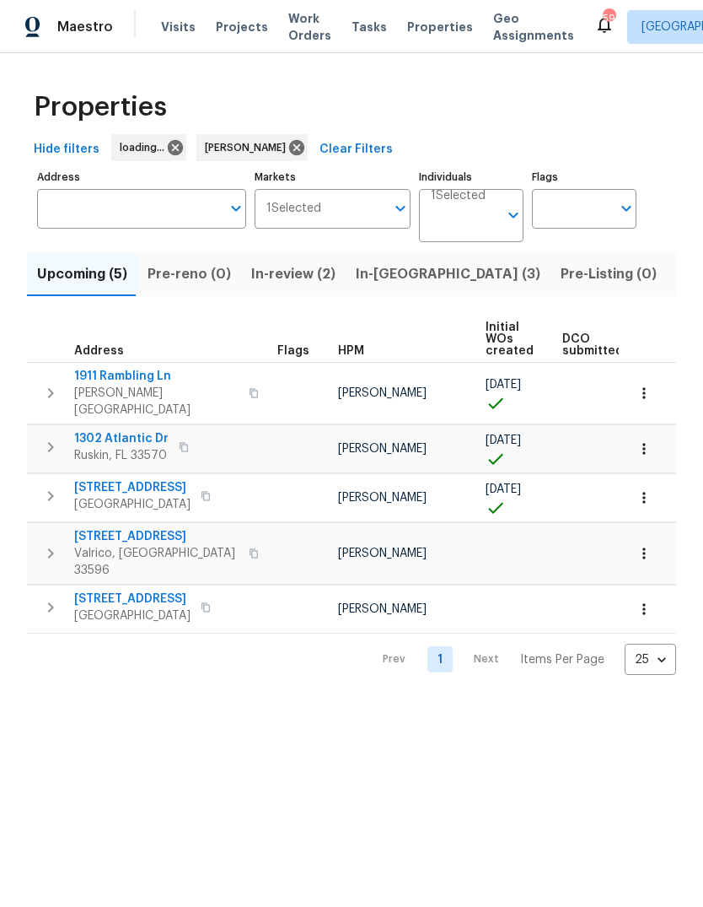
click at [131, 203] on input "Address" at bounding box center [129, 209] width 184 height 40
click at [165, 202] on input "Address" at bounding box center [129, 209] width 184 height 40
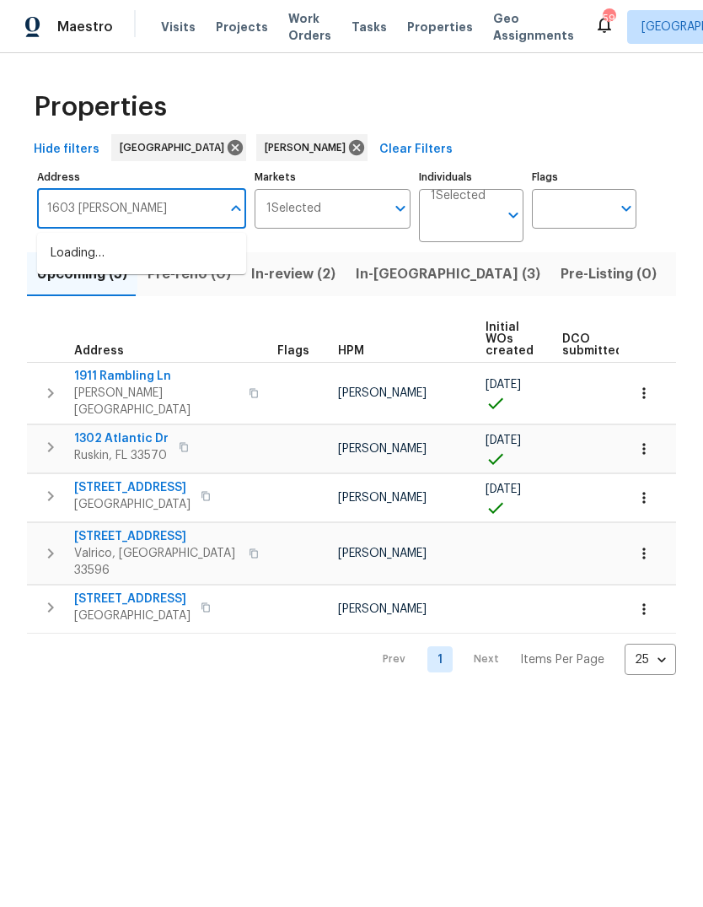
type input "1603 [PERSON_NAME]"
click at [105, 269] on li "1603 Carson White Ln Ruskin FL 33570" at bounding box center [141, 263] width 209 height 46
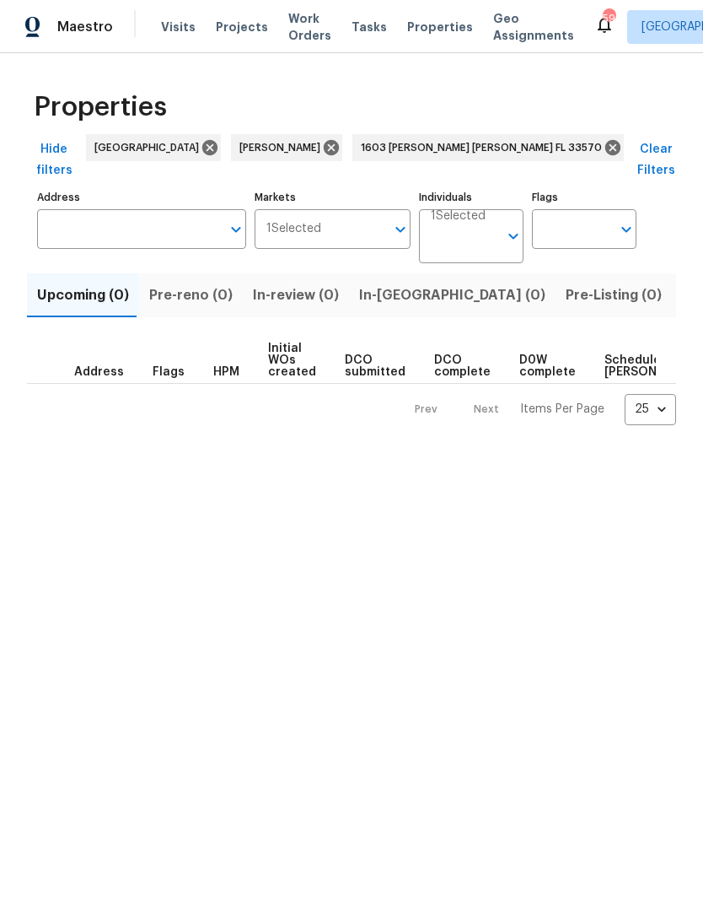
type input "1603 Carson White Ln Ruskin FL 33570"
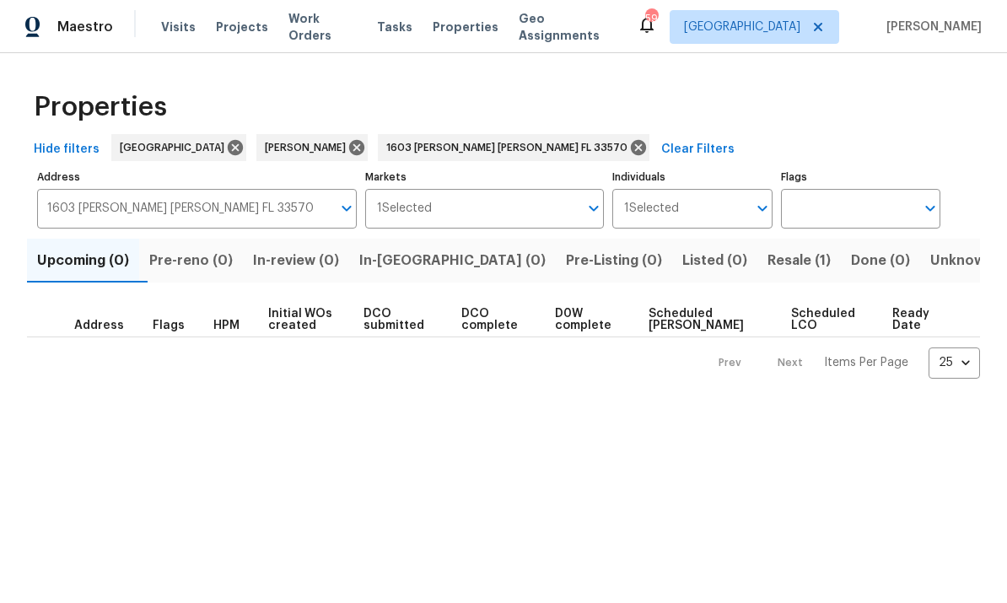
click at [703, 267] on span "Resale (1)" at bounding box center [798, 261] width 63 height 24
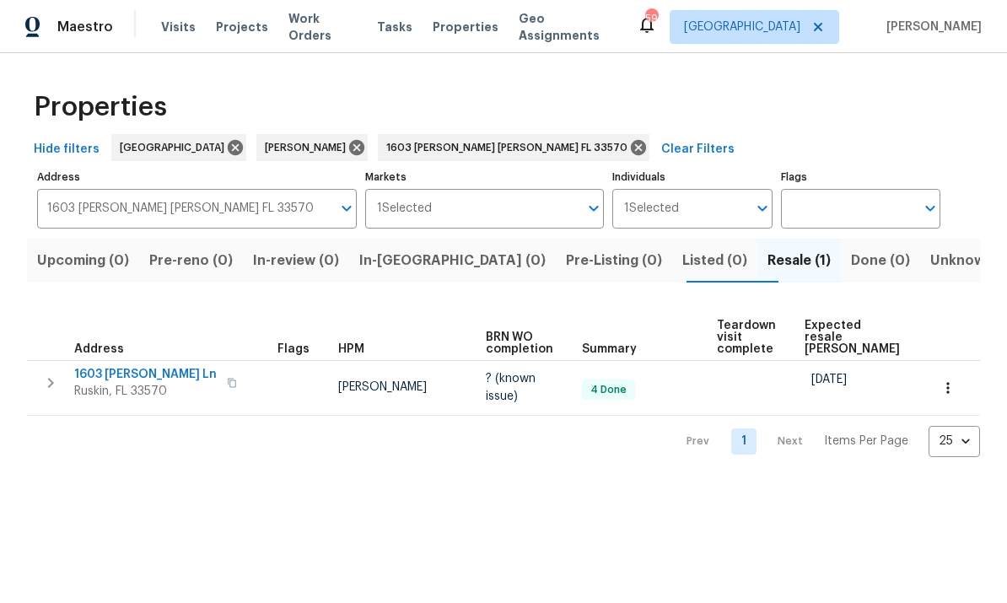
click at [124, 385] on span "Ruskin, FL 33570" at bounding box center [145, 391] width 143 height 17
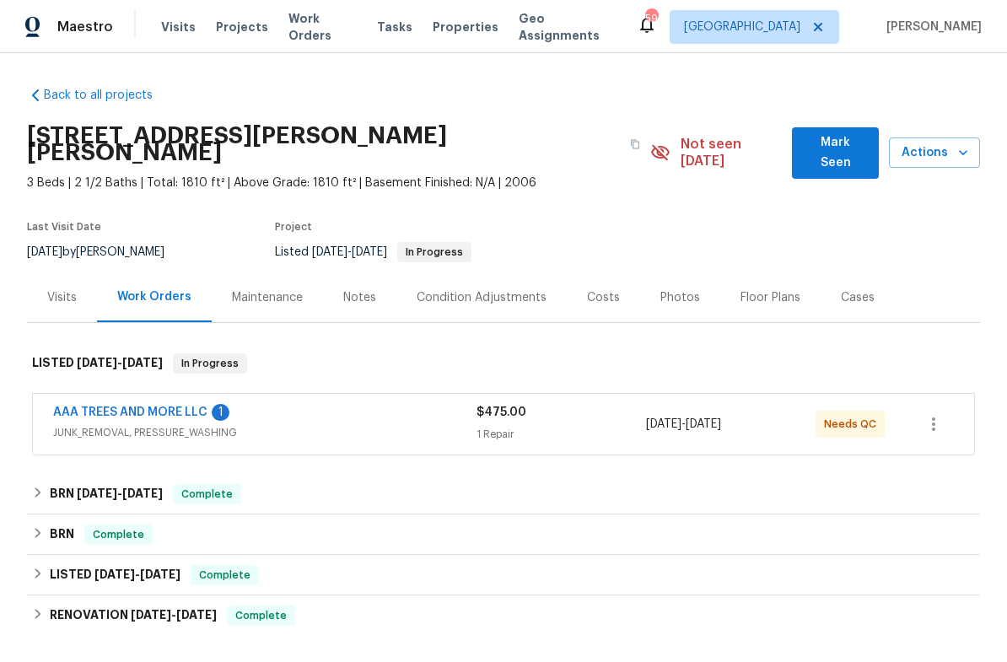
click at [83, 407] on link "AAA TREES AND MORE LLC" at bounding box center [130, 413] width 154 height 12
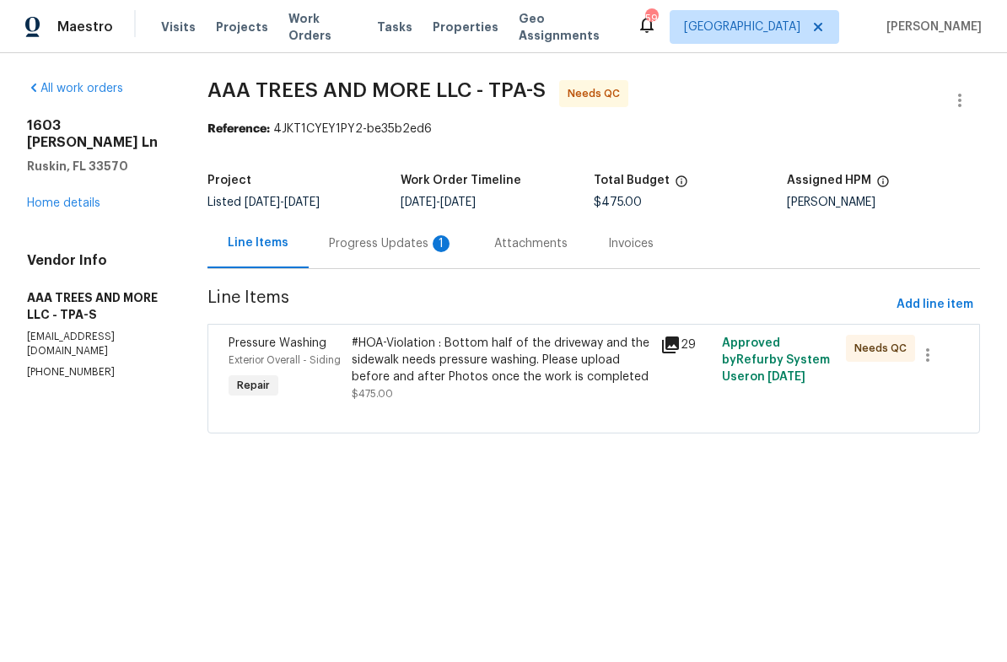
click at [369, 249] on div "Progress Updates 1" at bounding box center [391, 243] width 125 height 17
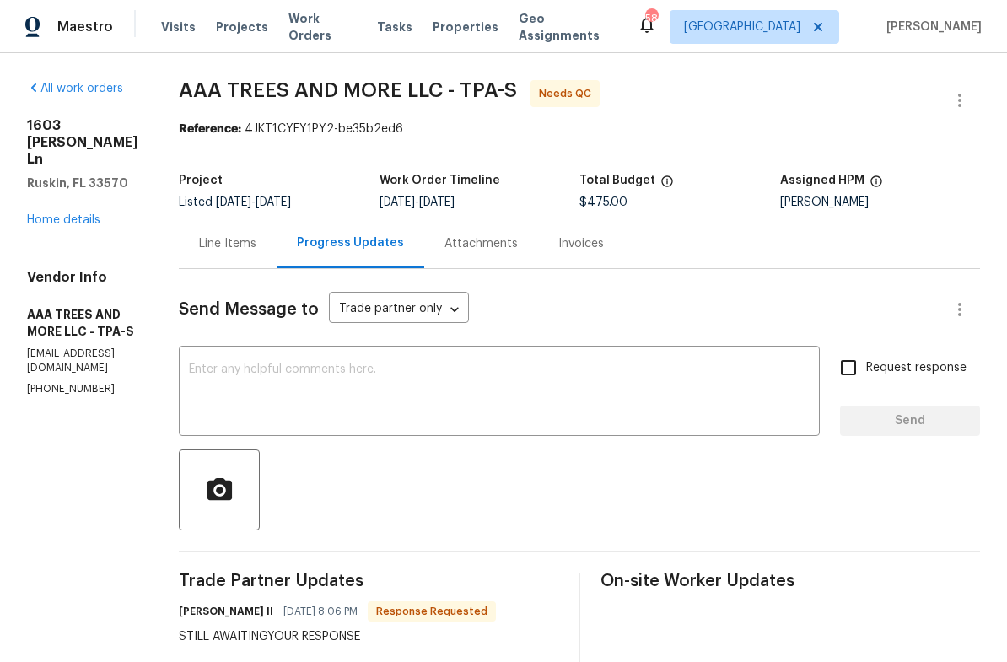
click at [31, 214] on link "Home details" at bounding box center [63, 220] width 73 height 12
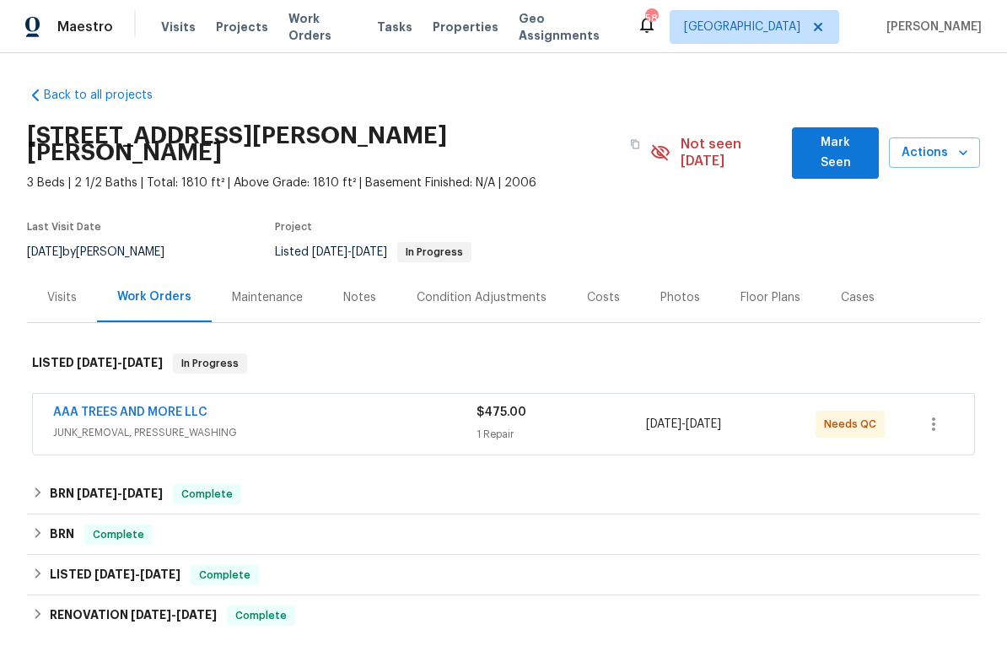
click at [48, 289] on div "Visits" at bounding box center [62, 297] width 30 height 17
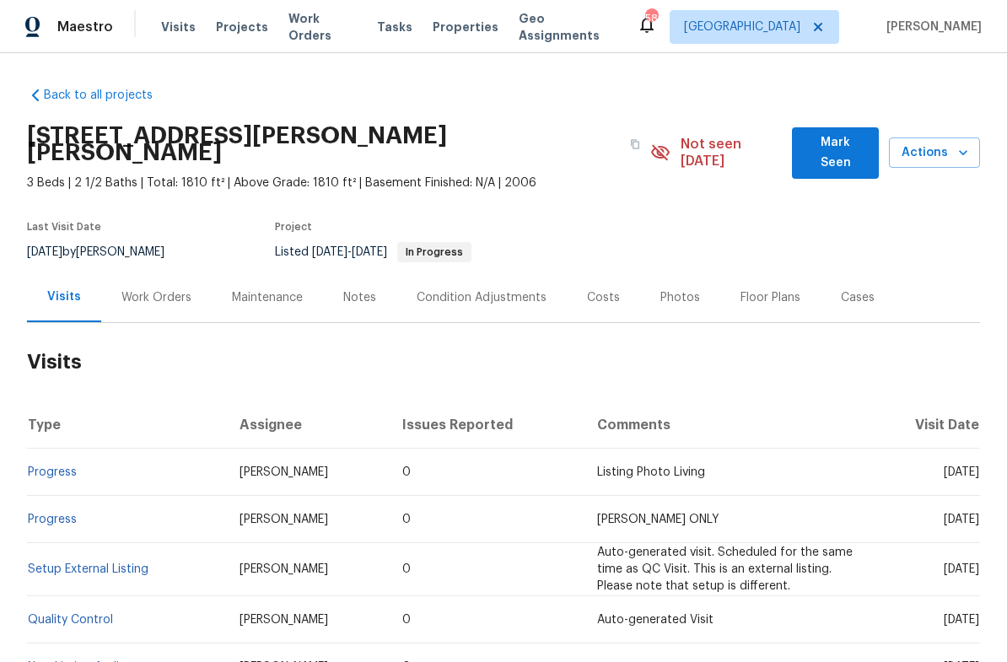
click at [154, 289] on div "Work Orders" at bounding box center [156, 297] width 70 height 17
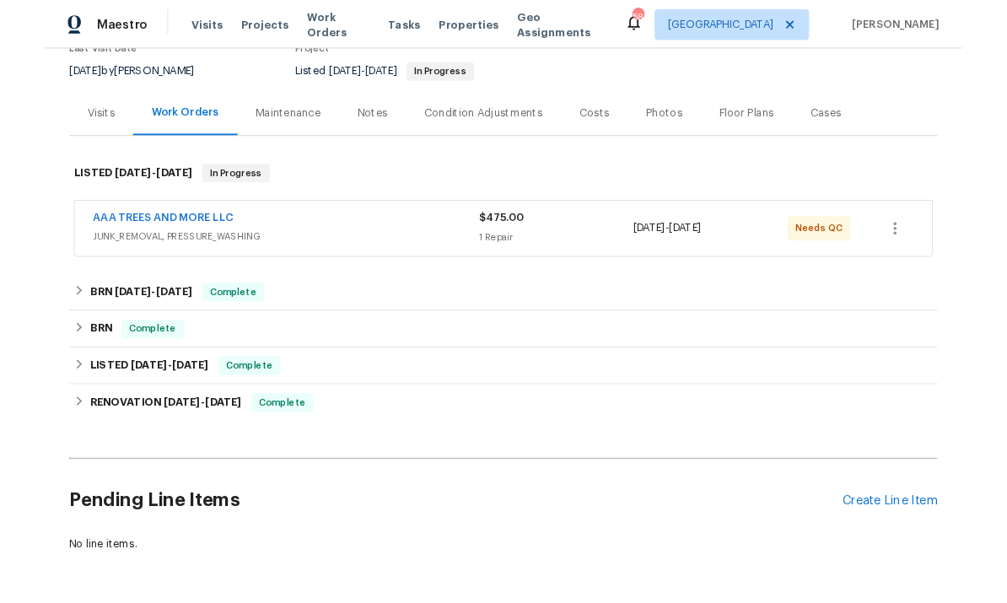
scroll to position [173, 0]
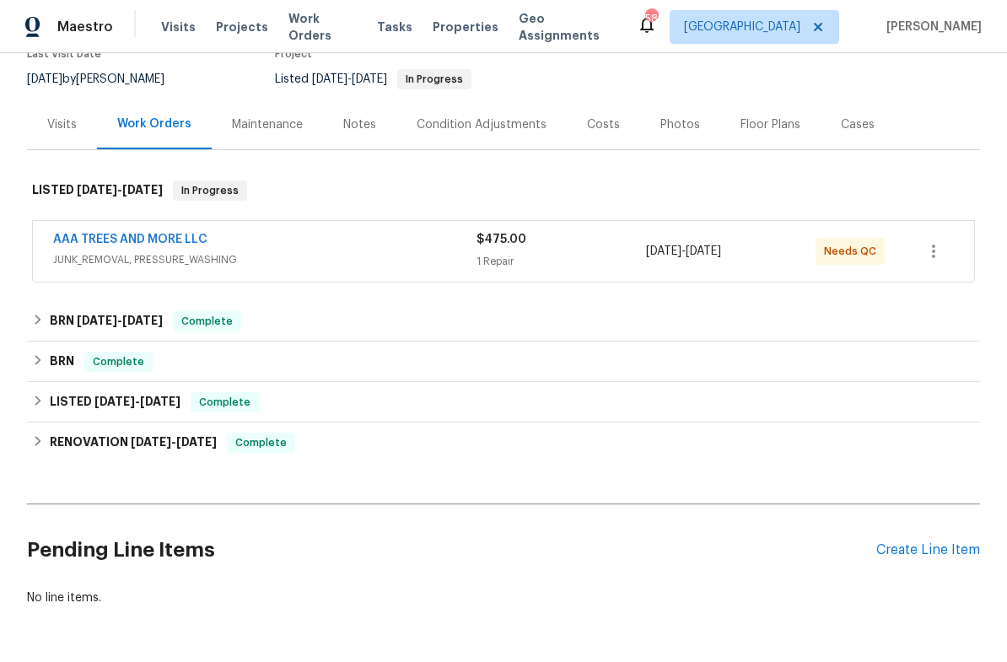
click at [950, 542] on div "Create Line Item" at bounding box center [928, 550] width 104 height 16
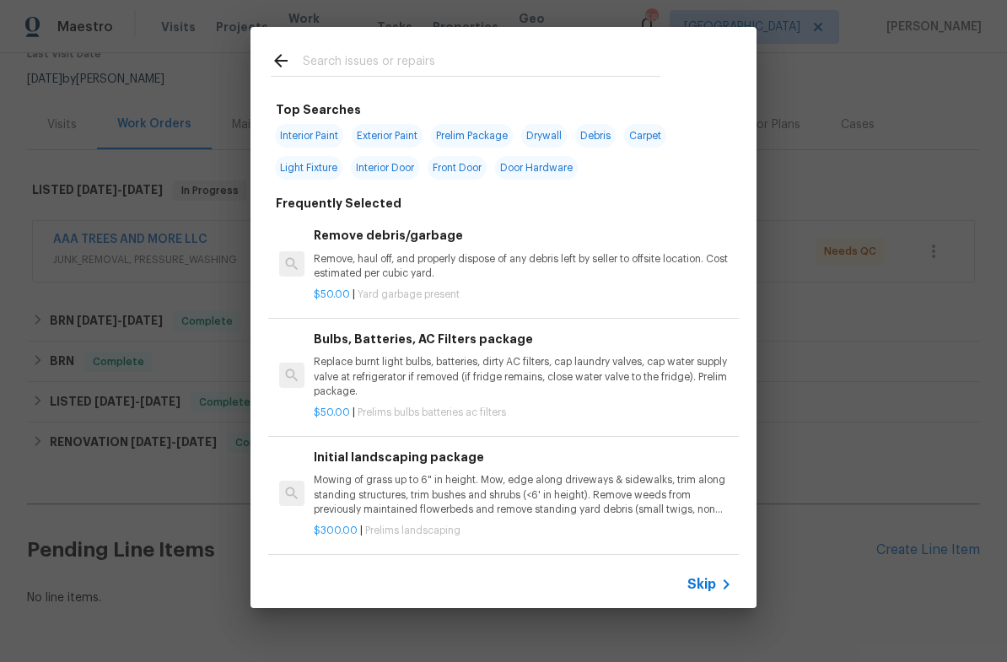
click at [714, 575] on div "Skip" at bounding box center [711, 584] width 49 height 20
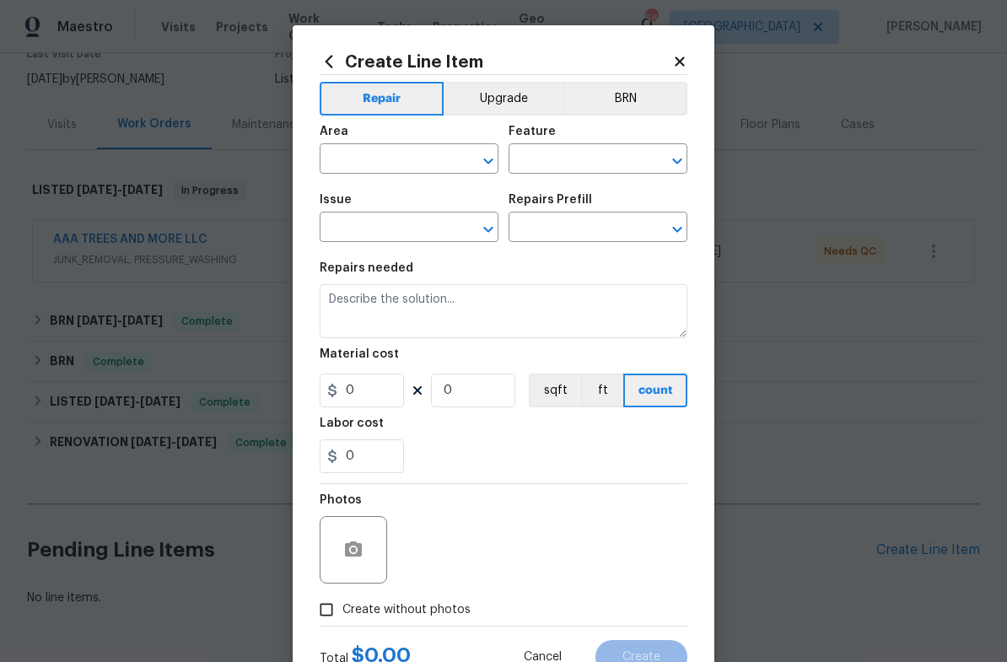
click at [363, 165] on input "text" at bounding box center [386, 161] width 132 height 26
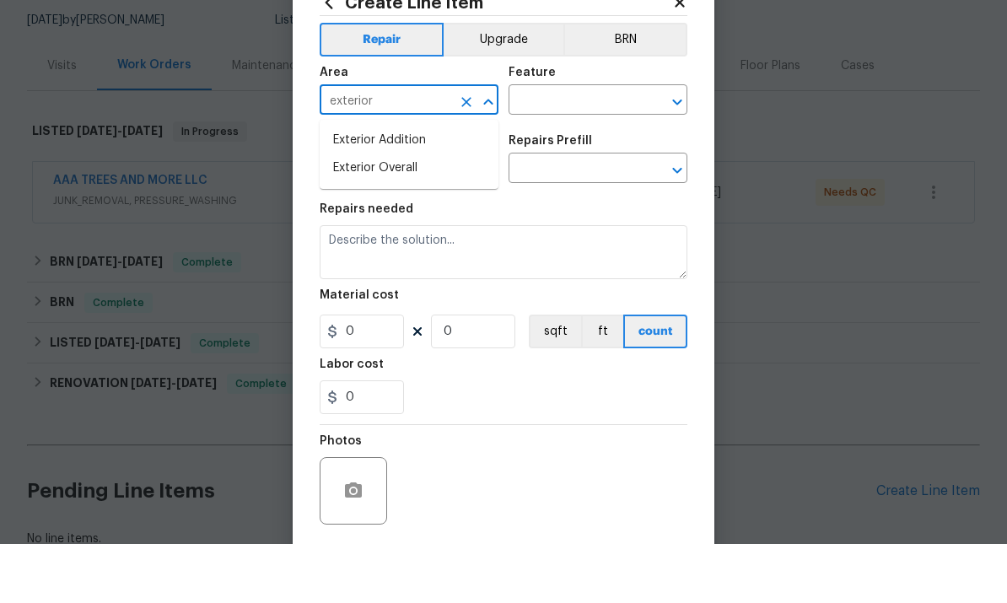
click at [344, 213] on li "Exterior Overall" at bounding box center [409, 227] width 179 height 28
type input "Exterior Overall"
click at [587, 148] on input "text" at bounding box center [575, 161] width 132 height 26
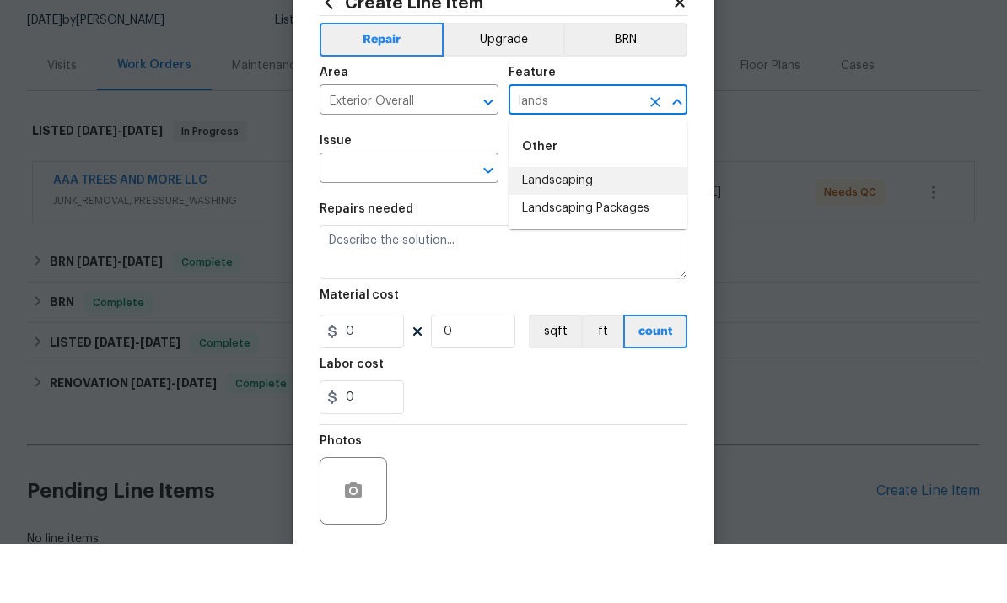
click at [595, 226] on li "Landscaping" at bounding box center [598, 240] width 179 height 28
type input "Landscaping"
click at [366, 216] on input "text" at bounding box center [386, 229] width 132 height 26
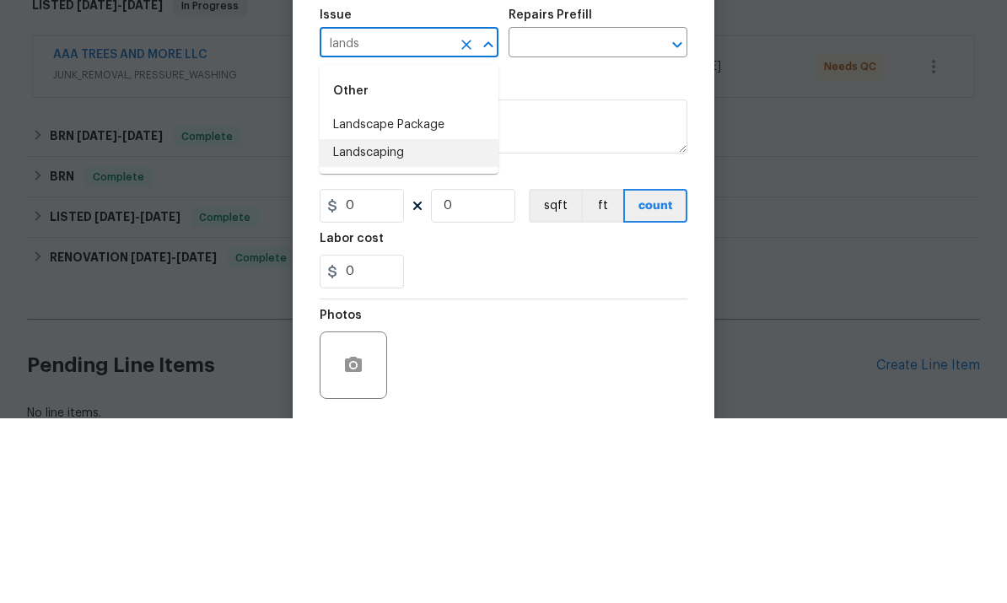
click at [339, 324] on li "Landscaping" at bounding box center [409, 338] width 179 height 28
type input "Landscaping"
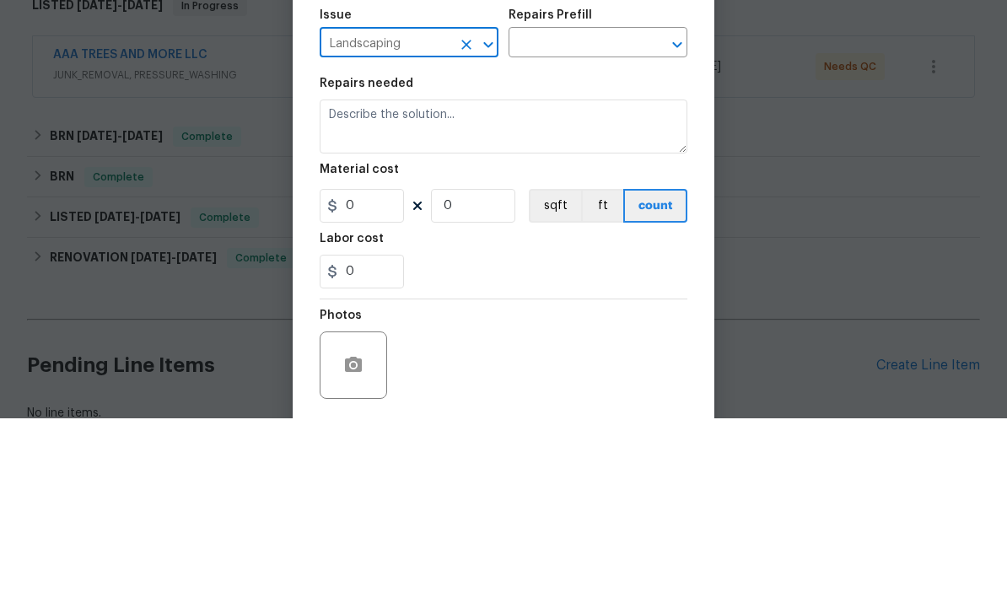
click at [567, 216] on input "text" at bounding box center [575, 229] width 132 height 26
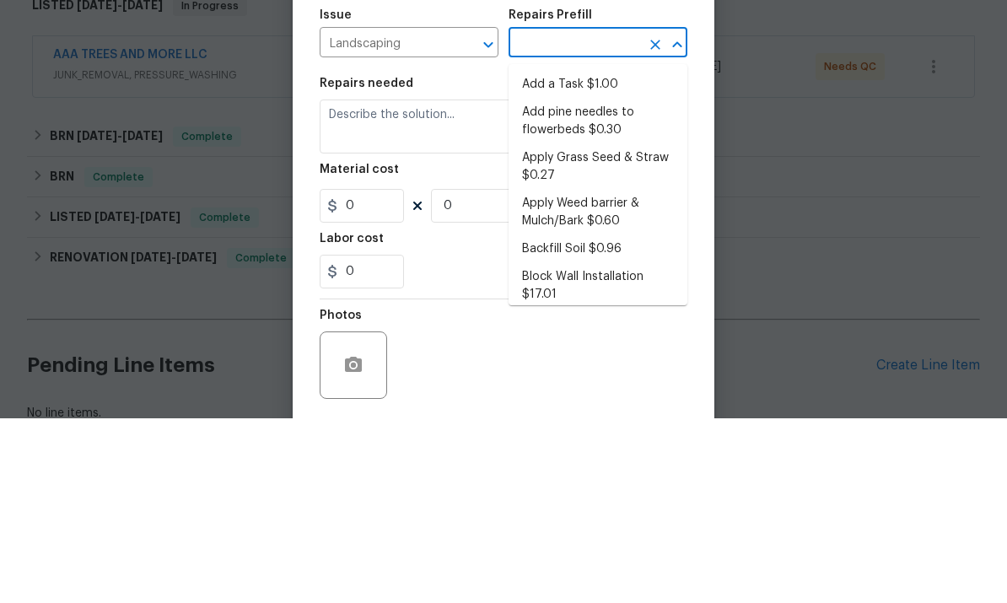
click at [615, 256] on li "Add a Task $1.00" at bounding box center [598, 270] width 179 height 28
type input "Add a Task $1.00"
type textarea "HPM to detail"
type input "1"
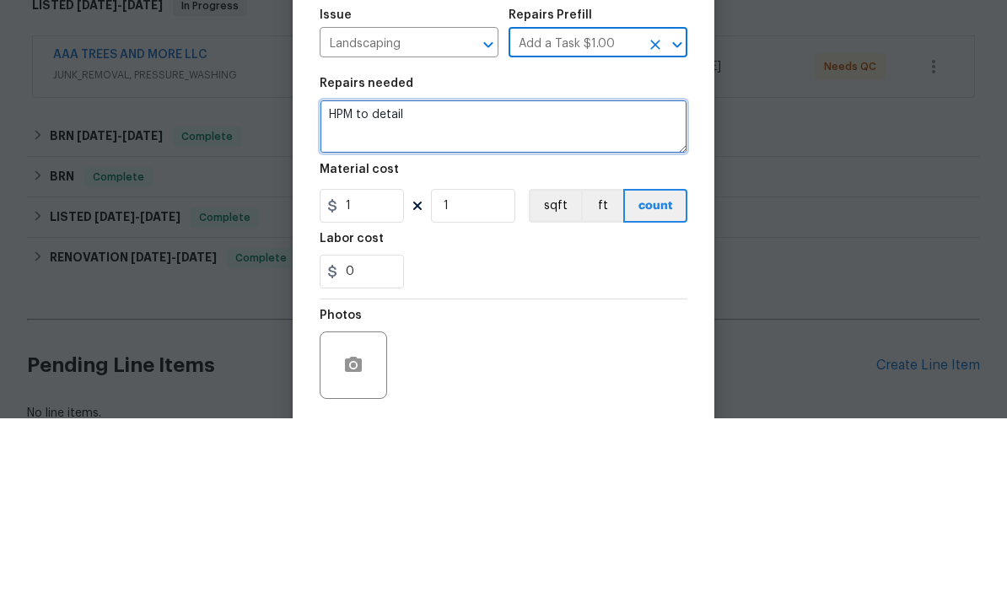
click at [573, 284] on textarea "HPM to detail" at bounding box center [504, 311] width 368 height 54
click at [538, 284] on textarea "HPM to detail" at bounding box center [504, 311] width 368 height 54
click at [544, 284] on textarea "HPM to detail" at bounding box center [504, 311] width 368 height 54
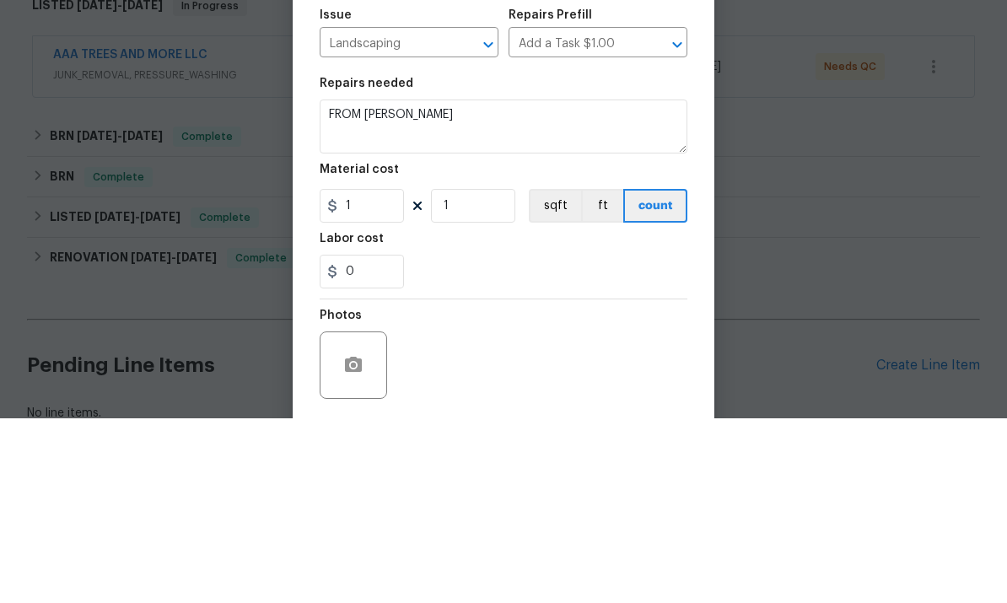
scroll to position [63, 0]
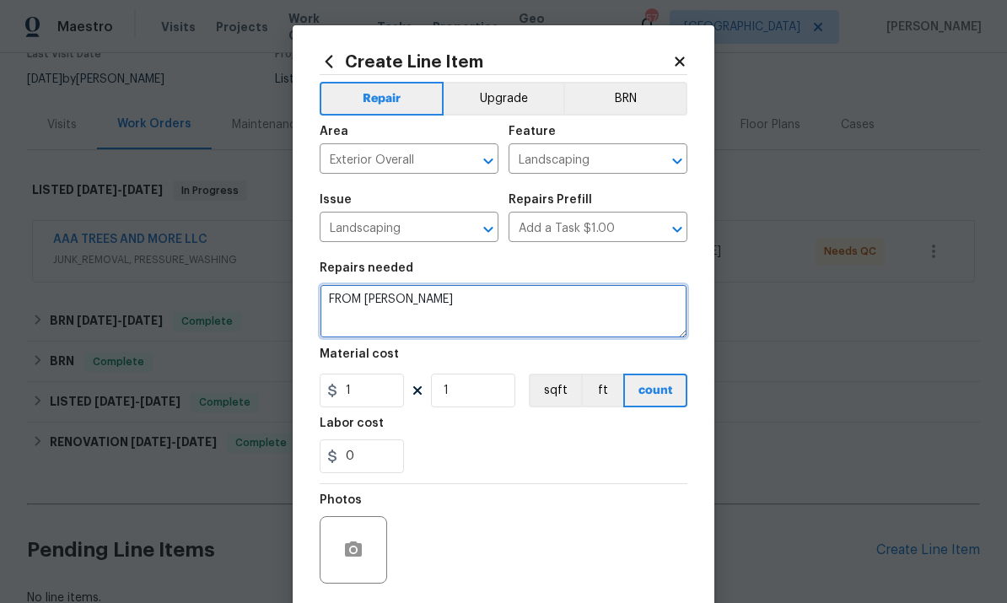
click at [520, 292] on textarea "FROM [PERSON_NAME]" at bounding box center [504, 311] width 368 height 54
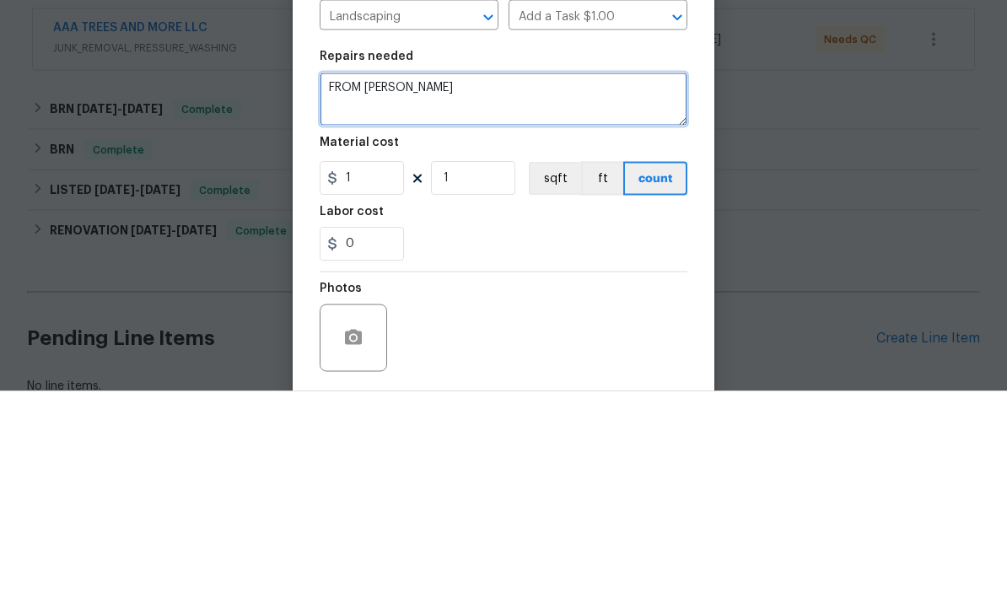
click at [611, 284] on textarea "FROM [PERSON_NAME]" at bounding box center [504, 311] width 368 height 54
click at [343, 284] on textarea "FROM [PERSON_NAME] - [PERSON_NAME] = 9/26 PPLEASE" at bounding box center [504, 311] width 368 height 54
click at [322, 284] on textarea "FROM [PERSON_NAME] - [PERSON_NAME] = 9/26 PLEASE RESOLVE ALL HOA VIOLATIONS" at bounding box center [504, 311] width 368 height 54
paste textarea "The condition of the property is not being maintained on a regular basis theref…"
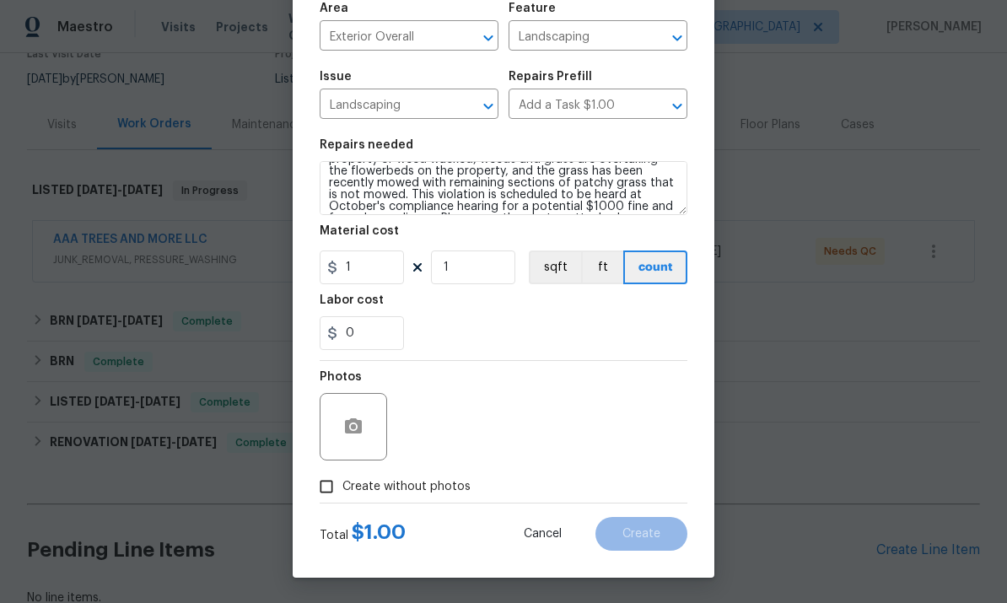
scroll to position [127, 0]
type textarea "FROM [PERSON_NAME] - [PERSON_NAME] = 9/26 PLEASE RESOLVE ALL HOA VIOLATIONS The…"
click at [342, 436] on button "button" at bounding box center [353, 427] width 40 height 40
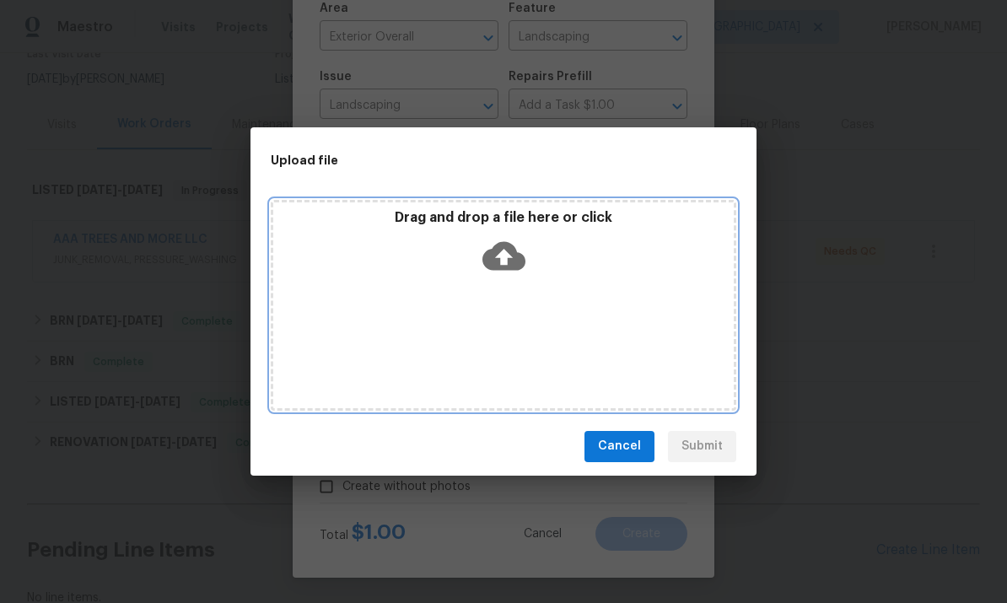
click at [523, 269] on icon at bounding box center [503, 255] width 43 height 43
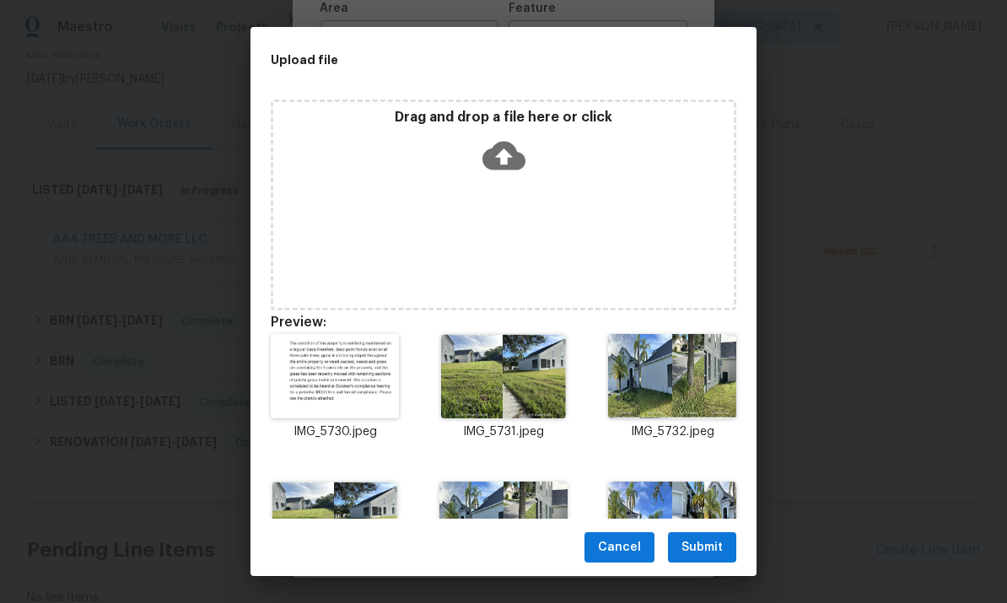
click at [700, 545] on span "Submit" at bounding box center [701, 547] width 41 height 21
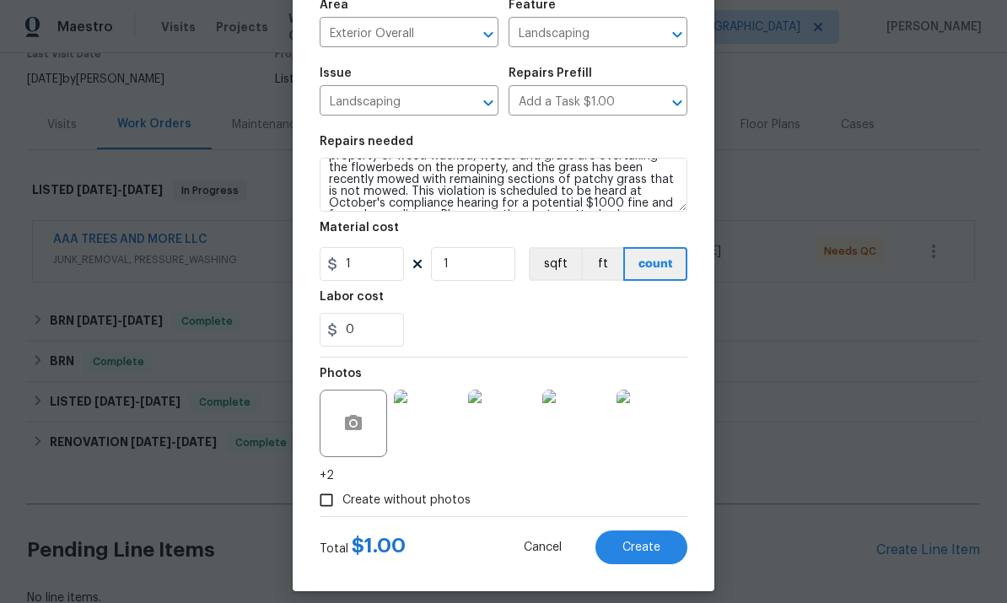
click at [650, 552] on span "Create" at bounding box center [641, 547] width 38 height 13
type input "0"
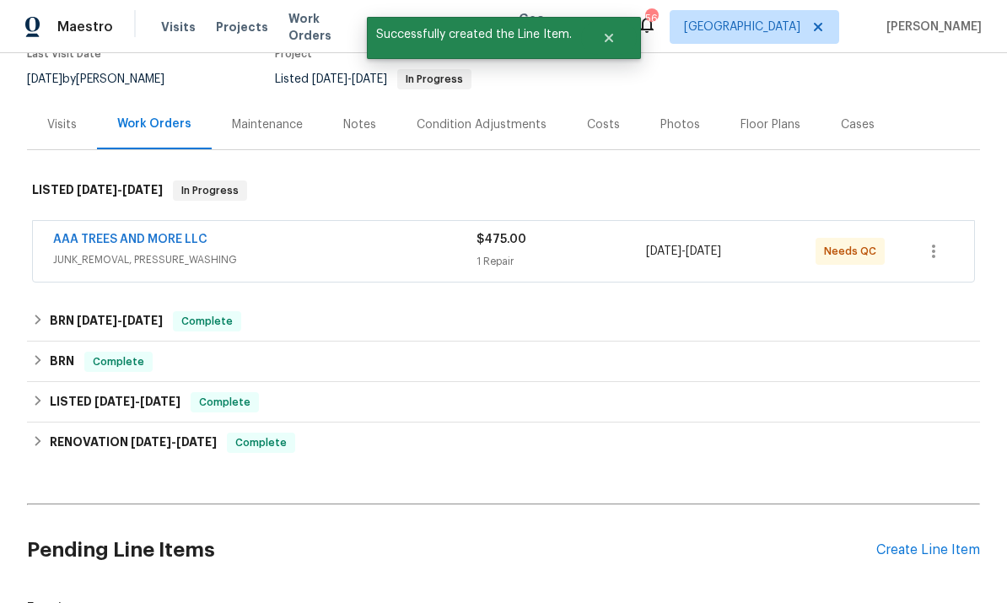
checkbox input "true"
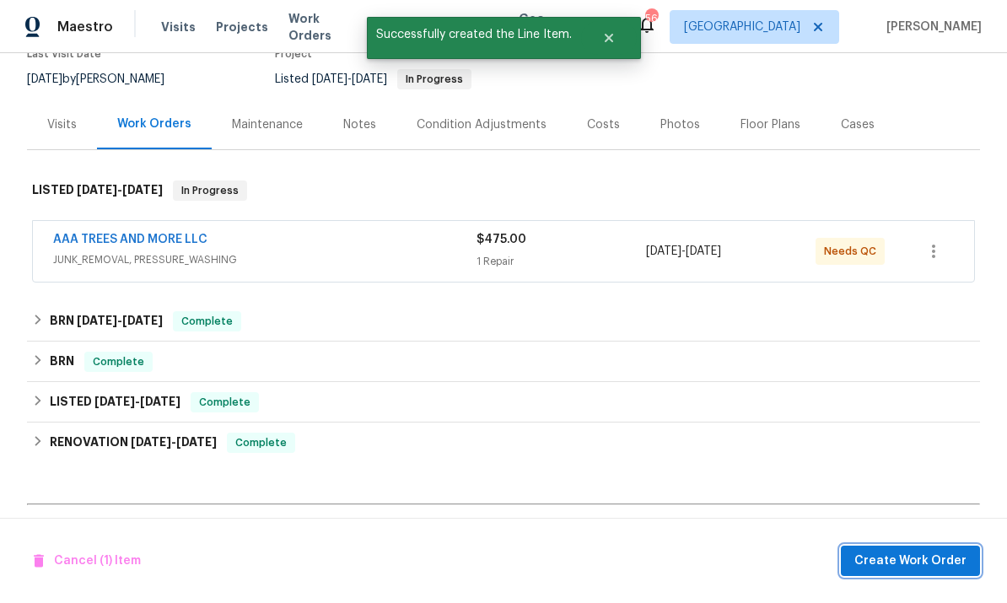
click at [943, 568] on span "Create Work Order" at bounding box center [910, 561] width 112 height 21
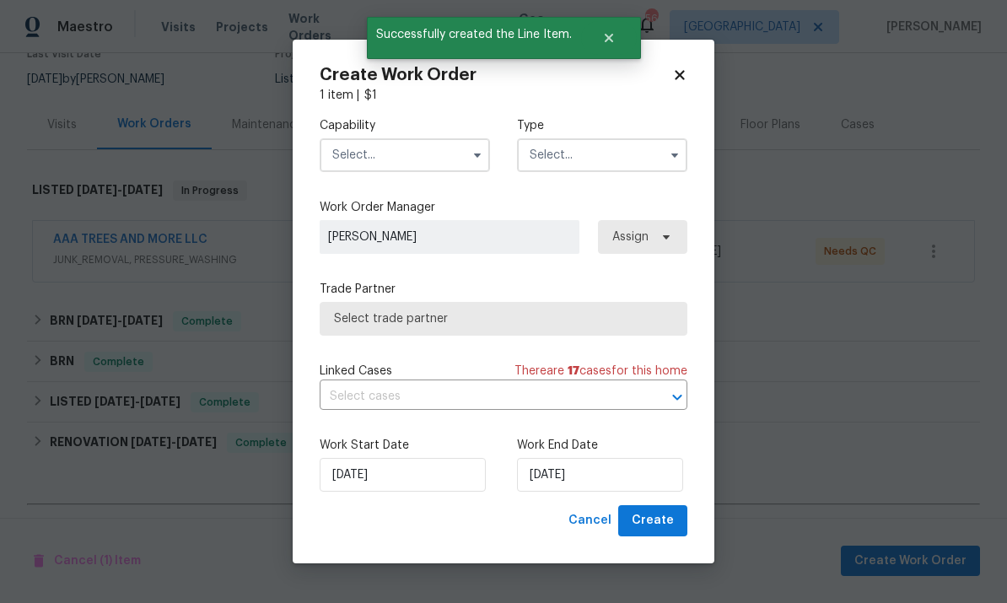
click at [425, 158] on input "text" at bounding box center [405, 155] width 170 height 34
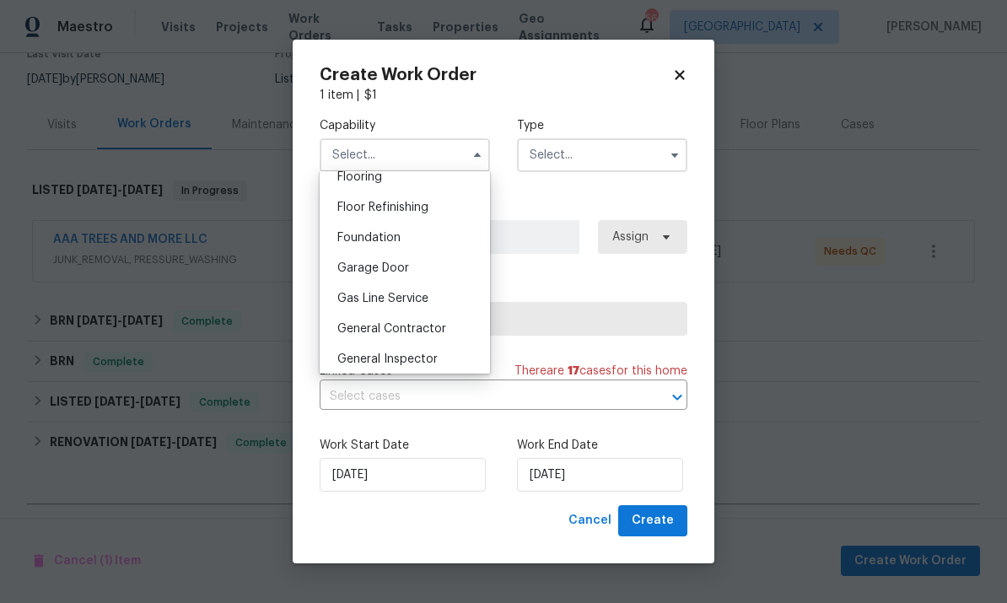
scroll to position [667, 0]
click at [448, 328] on div "General Contractor" at bounding box center [405, 330] width 162 height 30
type input "General Contractor"
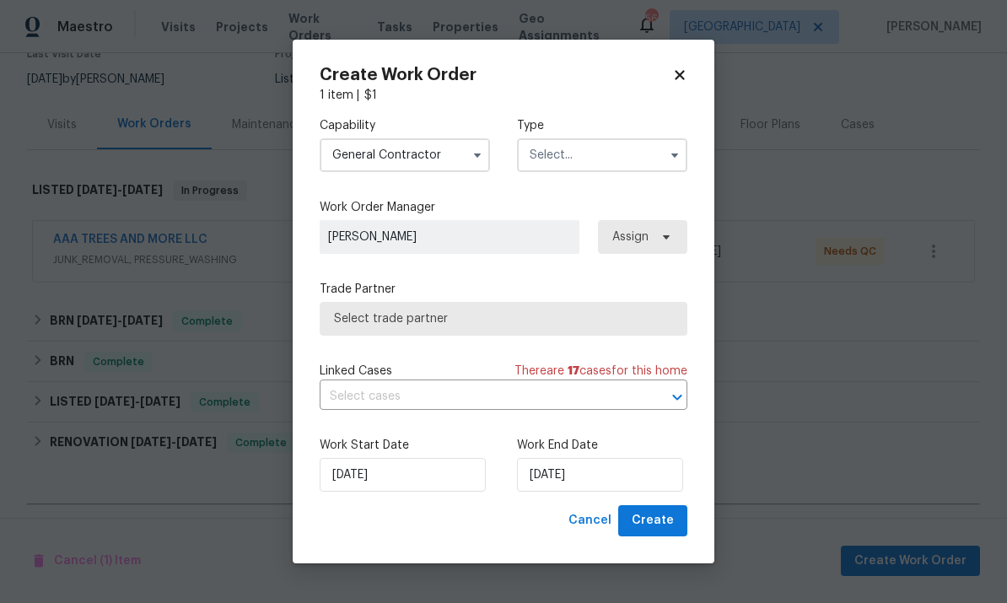
click at [622, 151] on input "text" at bounding box center [602, 155] width 170 height 34
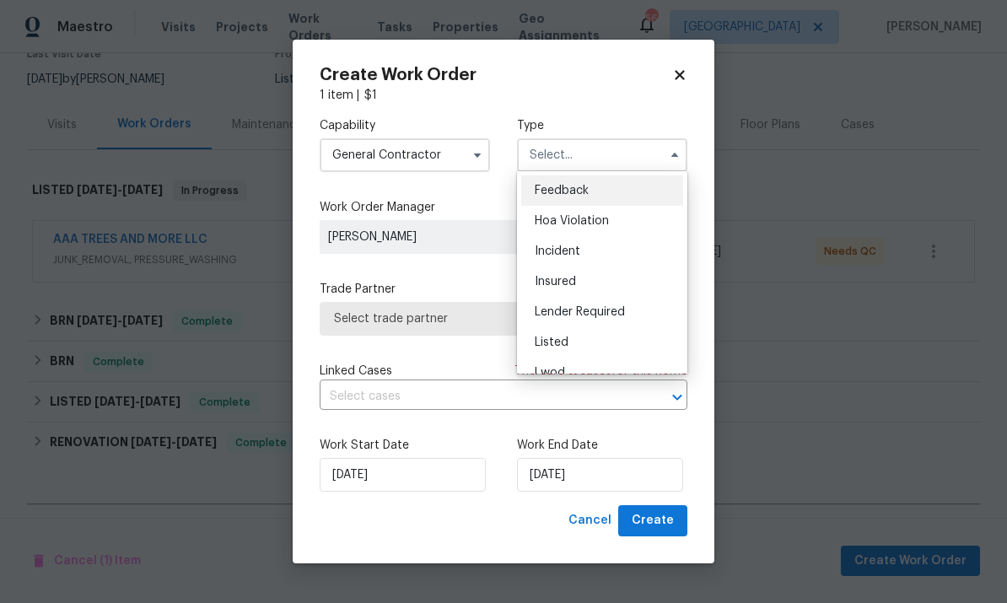
click at [608, 218] on span "Hoa Violation" at bounding box center [572, 221] width 74 height 12
type input "Hoa Violation"
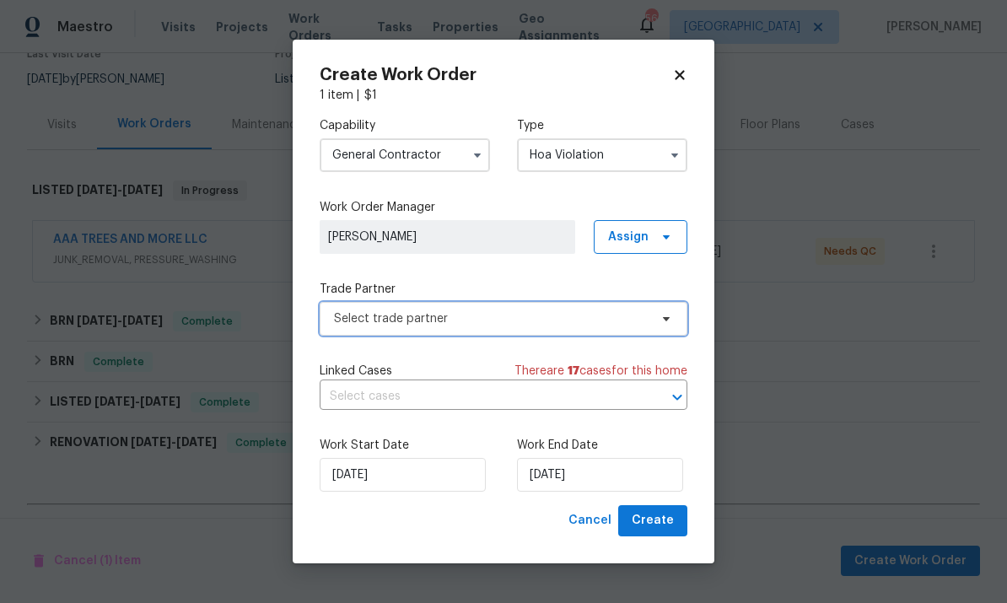
click at [632, 320] on span "Select trade partner" at bounding box center [491, 318] width 315 height 17
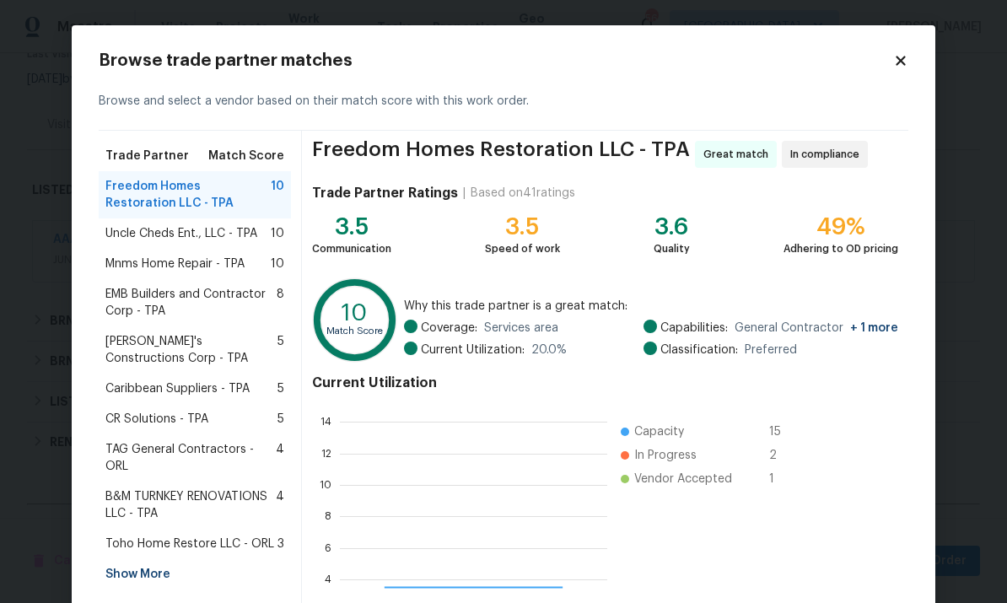
scroll to position [236, 267]
click at [161, 559] on div "Show More" at bounding box center [195, 574] width 192 height 30
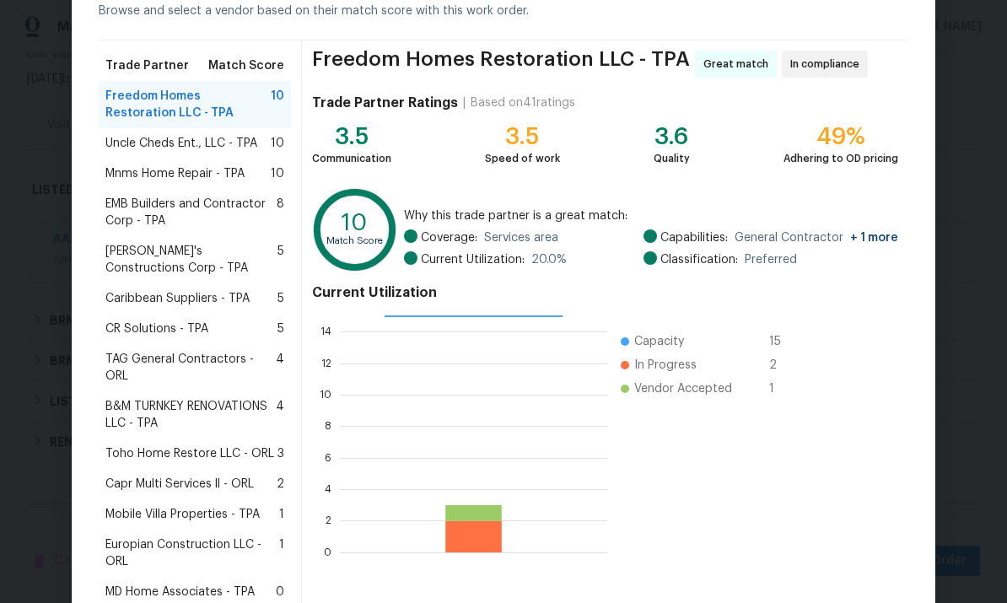
scroll to position [139, 0]
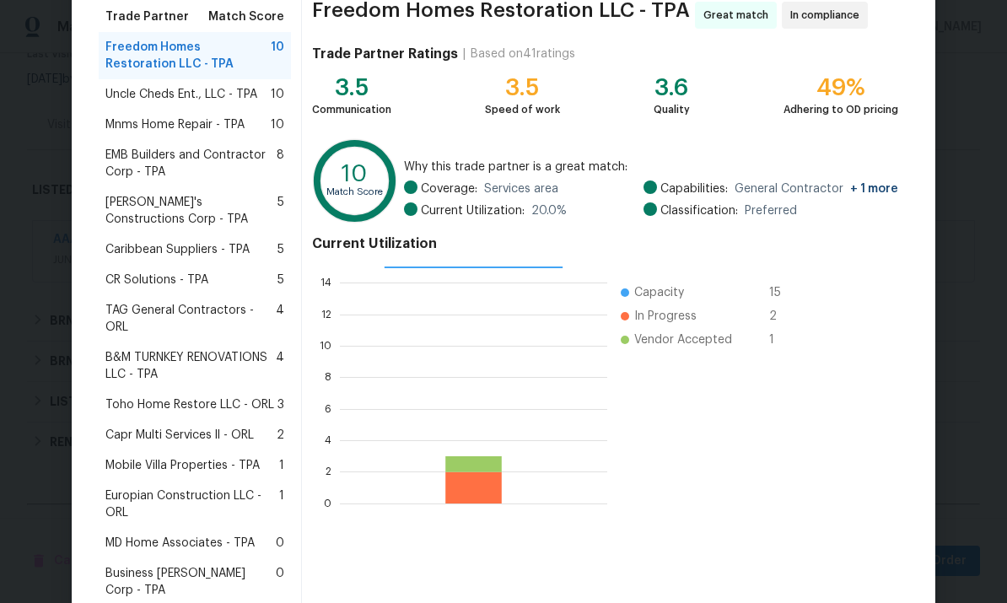
click at [204, 457] on span "Mobile Villa Properties - TPA" at bounding box center [182, 465] width 154 height 17
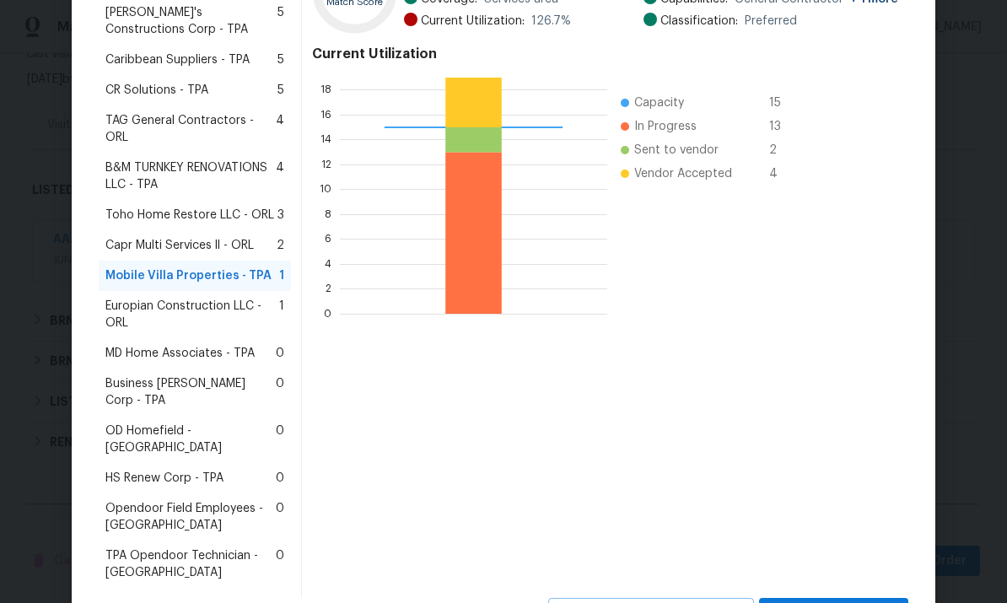
scroll to position [341, 0]
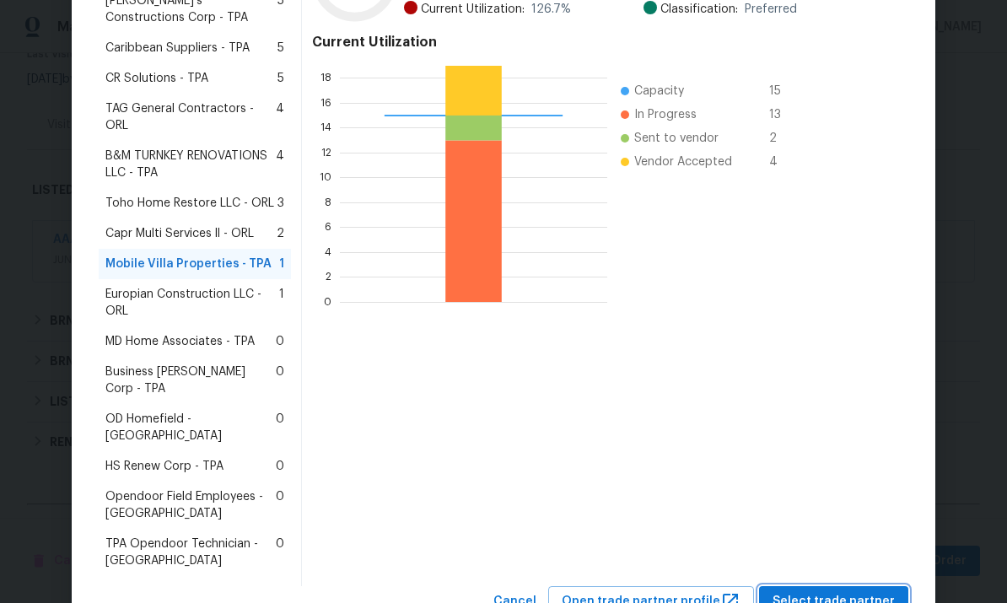
click at [848, 591] on span "Select trade partner" at bounding box center [834, 601] width 122 height 21
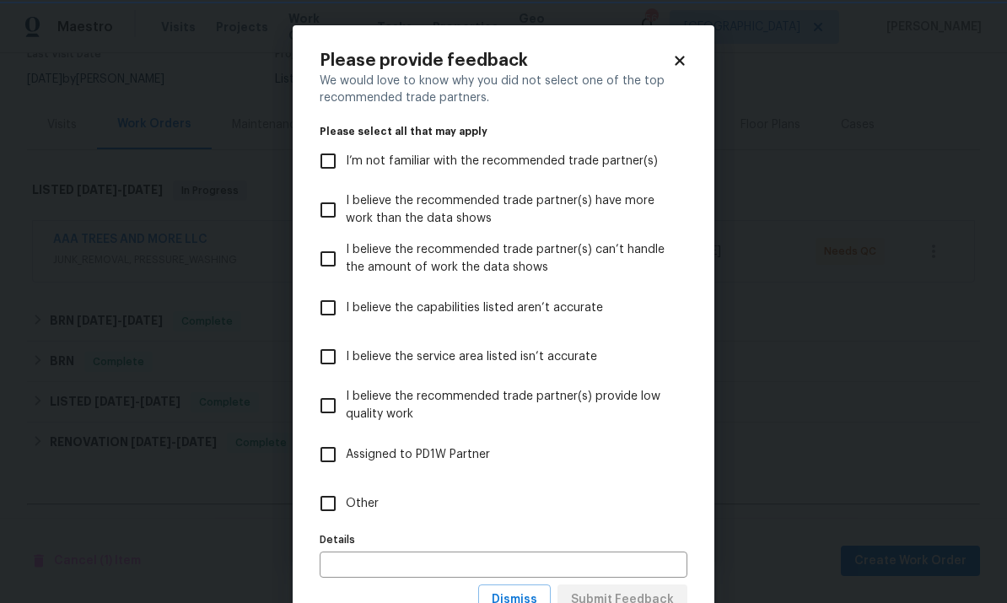
scroll to position [0, 0]
click at [452, 403] on span "I believe the recommended trade partner(s) provide low quality work" at bounding box center [510, 405] width 328 height 35
click at [346, 403] on input "I believe the recommended trade partner(s) provide low quality work" at bounding box center [327, 405] width 35 height 35
checkbox input "true"
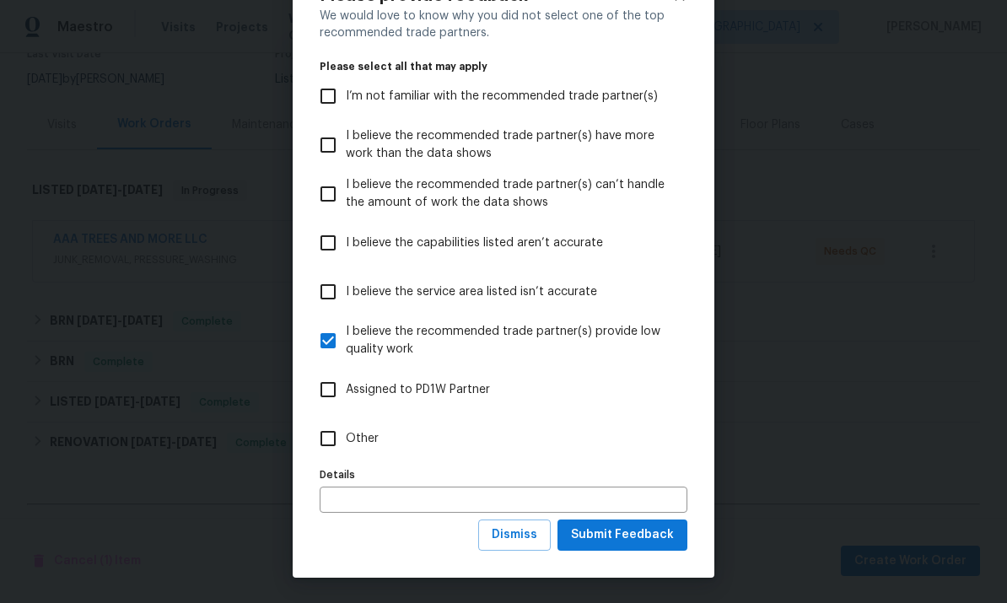
scroll to position [66, 0]
click at [631, 535] on span "Submit Feedback" at bounding box center [622, 535] width 103 height 21
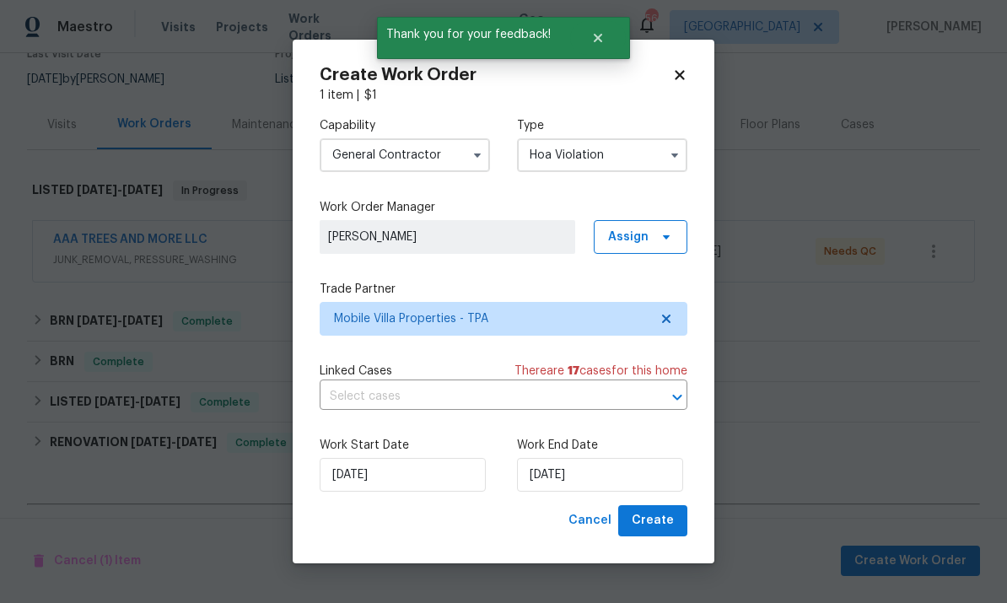
scroll to position [0, 0]
click at [661, 526] on span "Create" at bounding box center [653, 520] width 42 height 21
checkbox input "false"
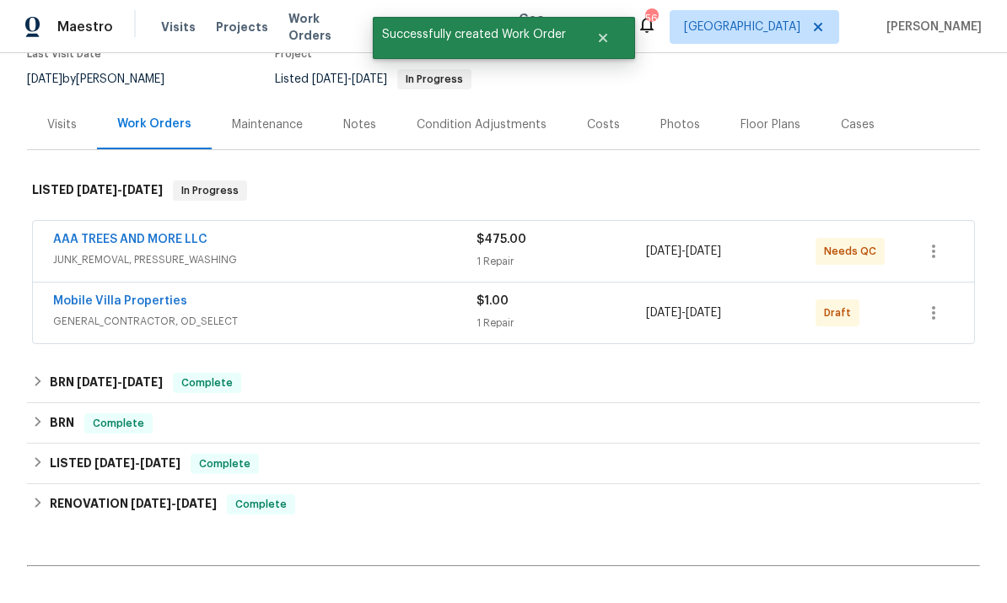
click at [152, 295] on link "Mobile Villa Properties" at bounding box center [120, 301] width 134 height 12
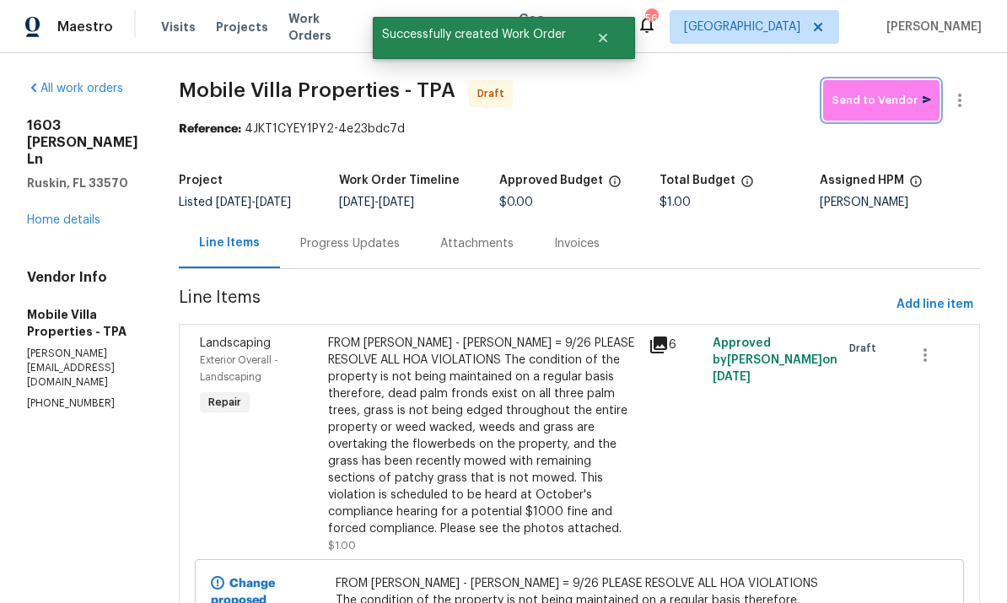
click at [840, 105] on span "Send to Vendor" at bounding box center [882, 100] width 100 height 19
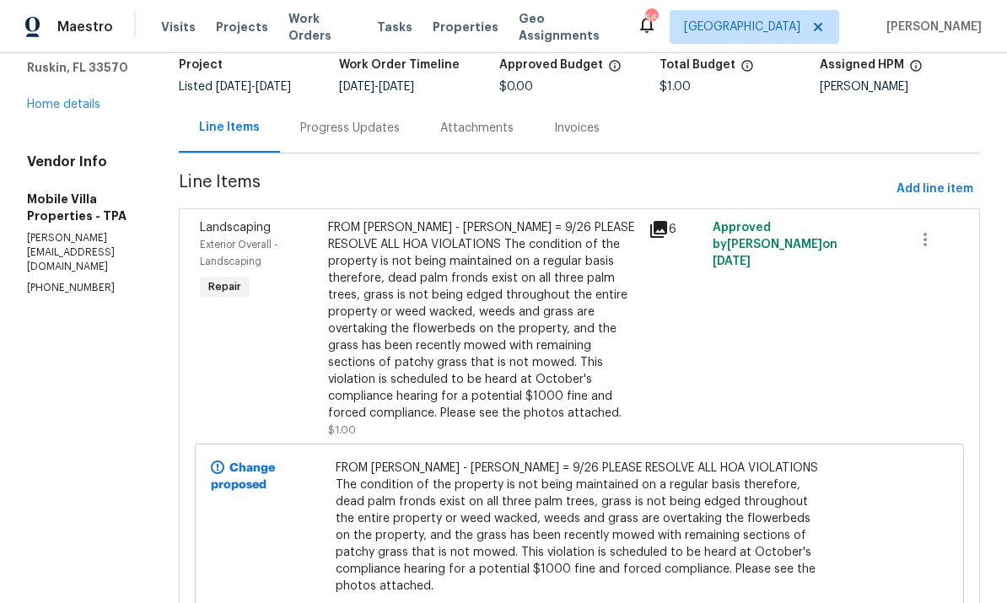
scroll to position [114, 0]
